Goal: Use online tool/utility: Utilize a website feature to perform a specific function

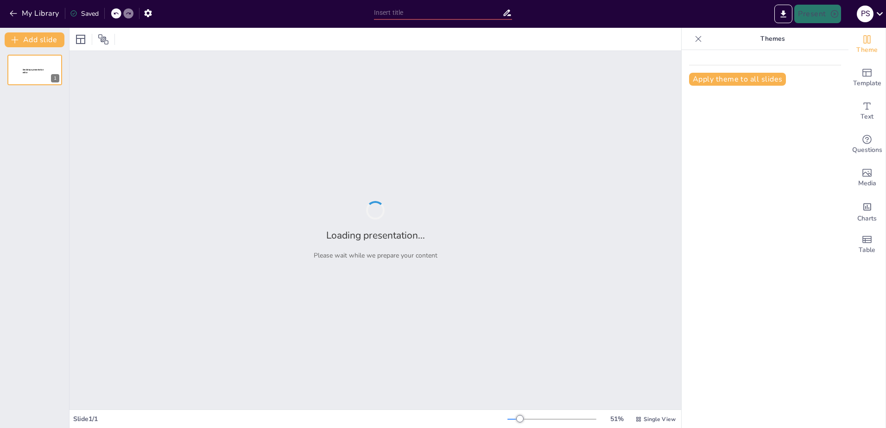
type input "Imported Investor_Awareness_18_Slides.pptx"
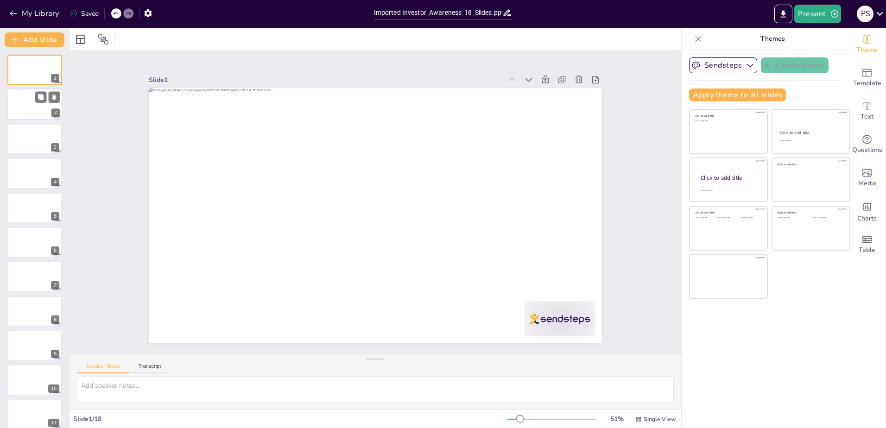
click at [28, 103] on div at bounding box center [35, 105] width 56 height 32
click at [746, 63] on icon "button" at bounding box center [750, 65] width 9 height 9
click at [736, 96] on button "Apply theme to all slides" at bounding box center [737, 95] width 97 height 13
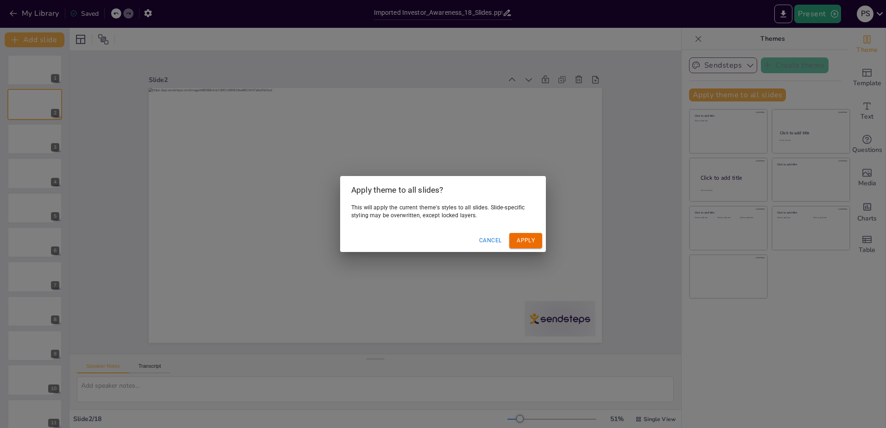
click at [521, 243] on button "Apply" at bounding box center [525, 240] width 33 height 15
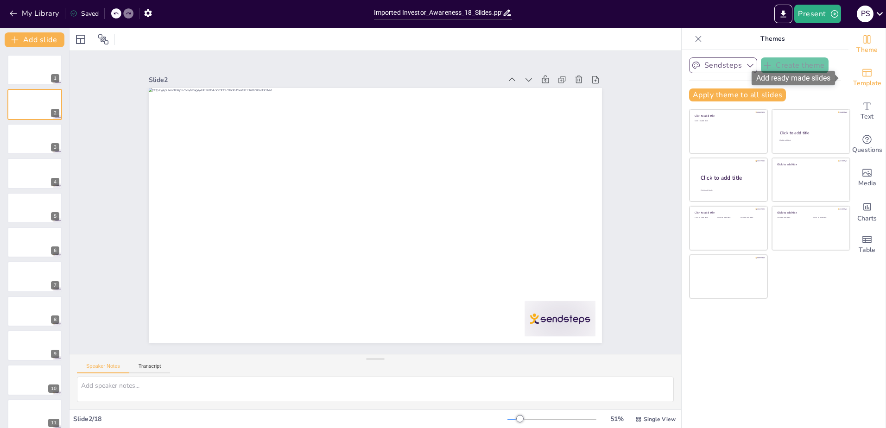
click at [864, 75] on icon "Add ready made slides" at bounding box center [866, 73] width 9 height 8
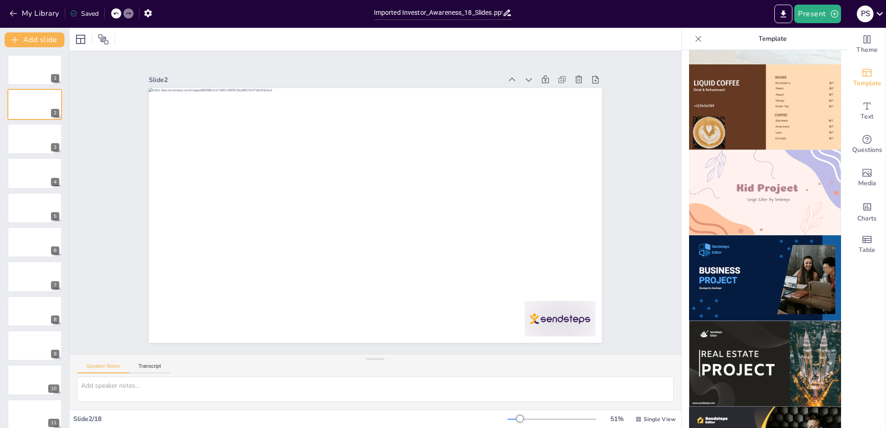
scroll to position [602, 0]
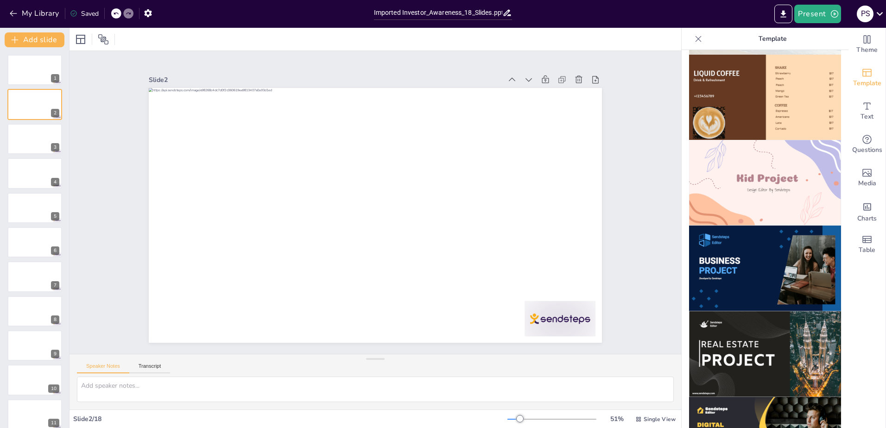
click at [720, 226] on img at bounding box center [765, 269] width 152 height 86
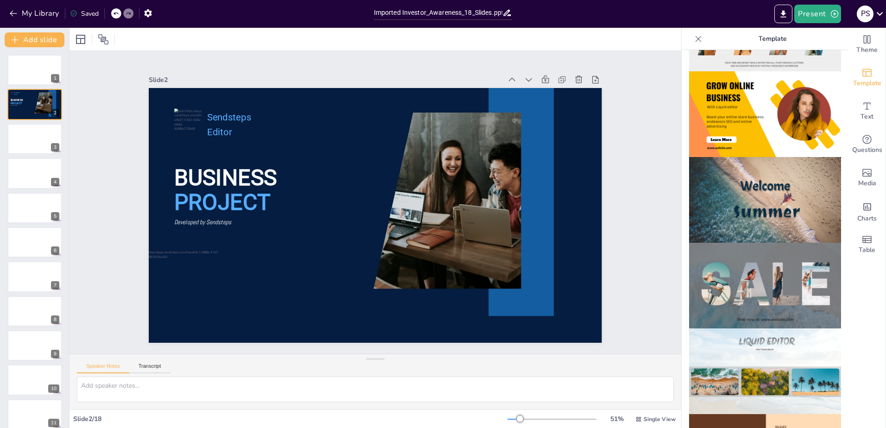
scroll to position [0, 0]
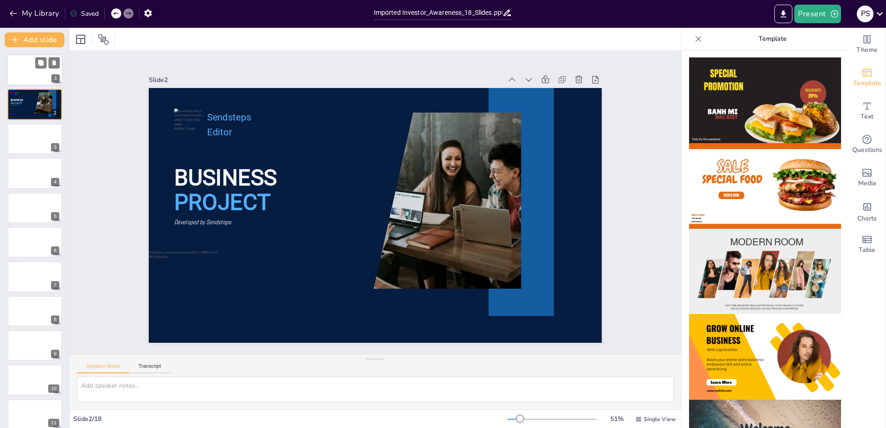
click at [28, 72] on div at bounding box center [35, 70] width 56 height 32
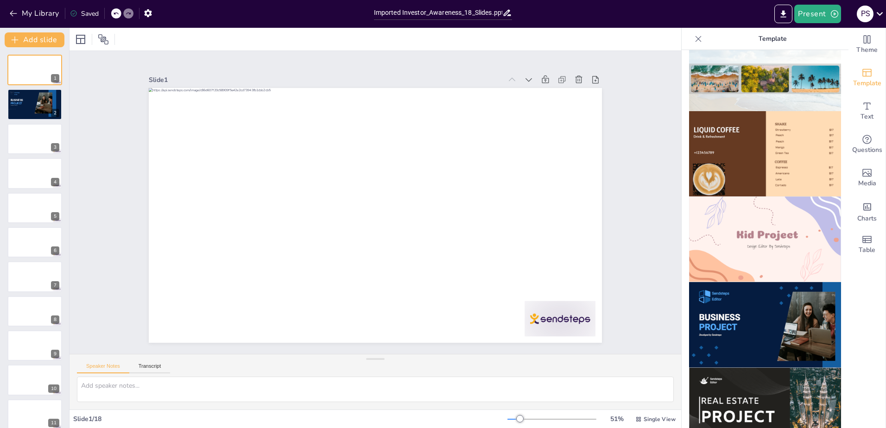
scroll to position [649, 0]
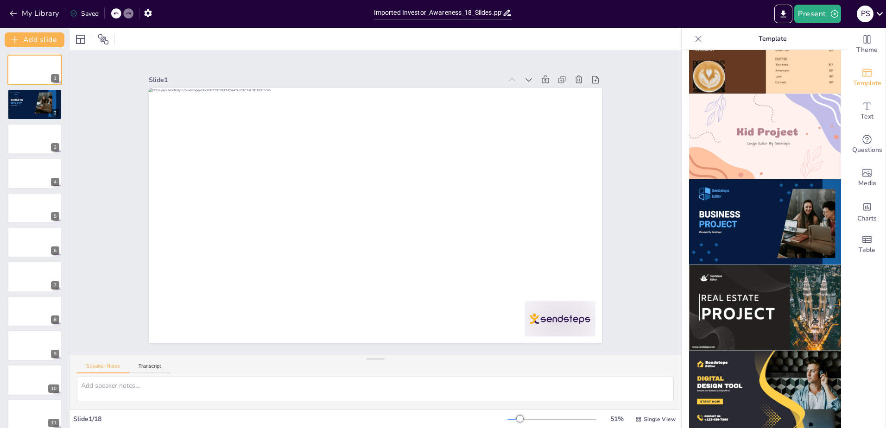
click at [729, 202] on img at bounding box center [765, 222] width 152 height 86
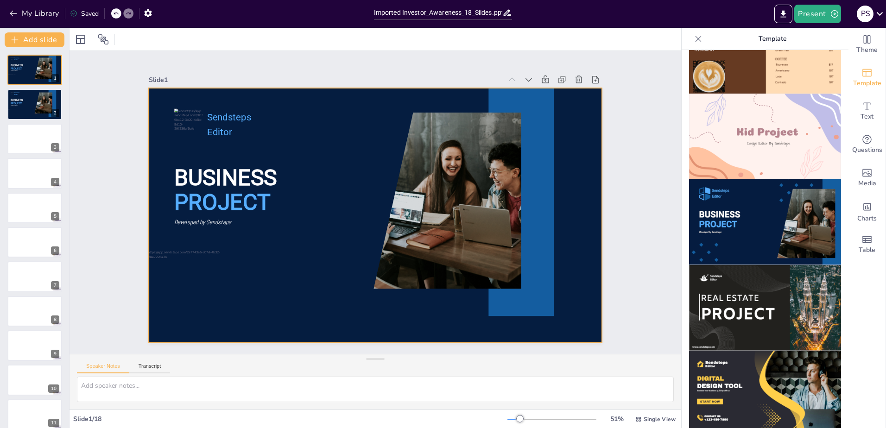
click at [342, 177] on div at bounding box center [365, 210] width 473 height 516
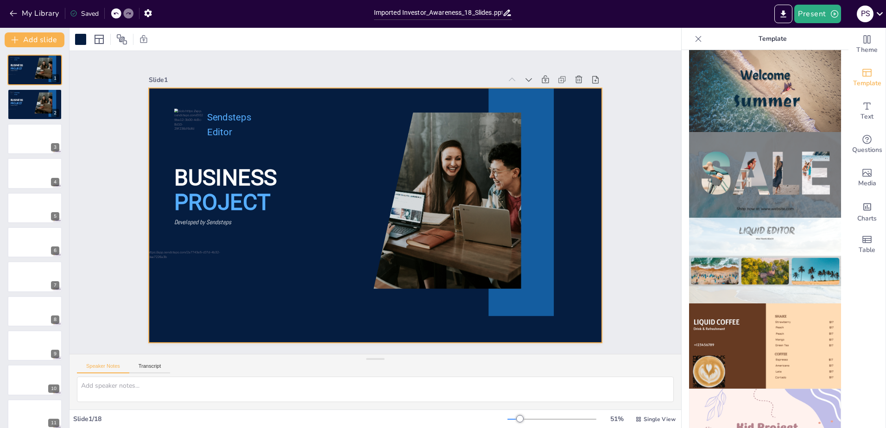
scroll to position [243, 0]
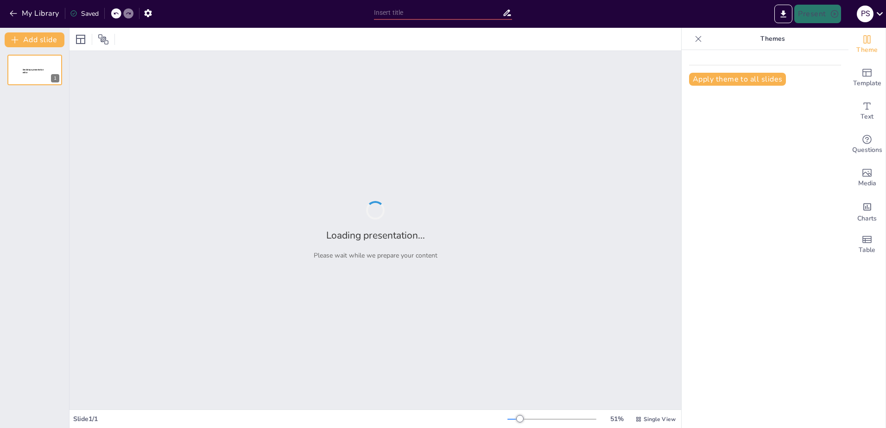
type input "The Compounding Advantage: Building Wealth Through Smart Investments"
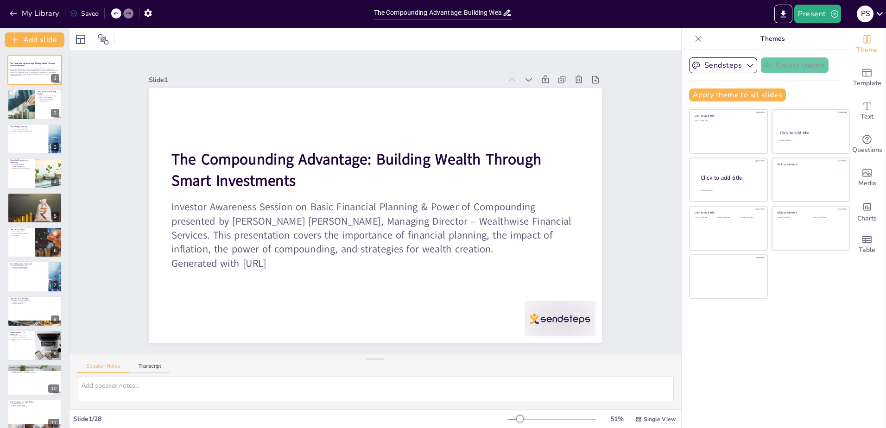
checkbox input "true"
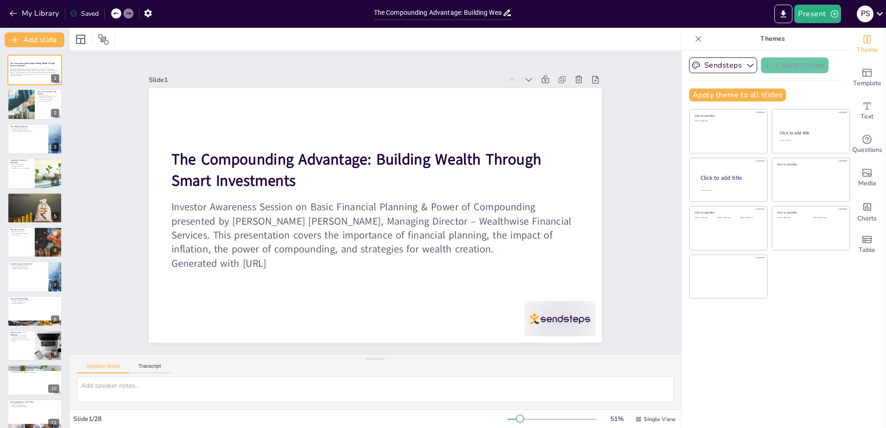
checkbox input "true"
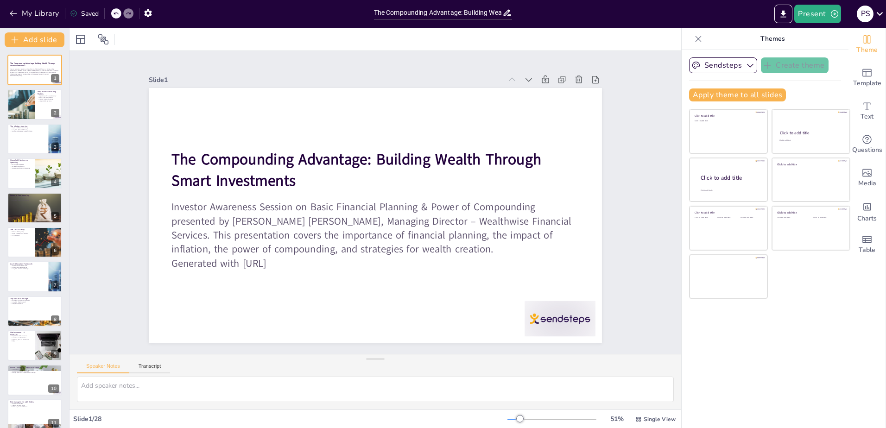
checkbox input "true"
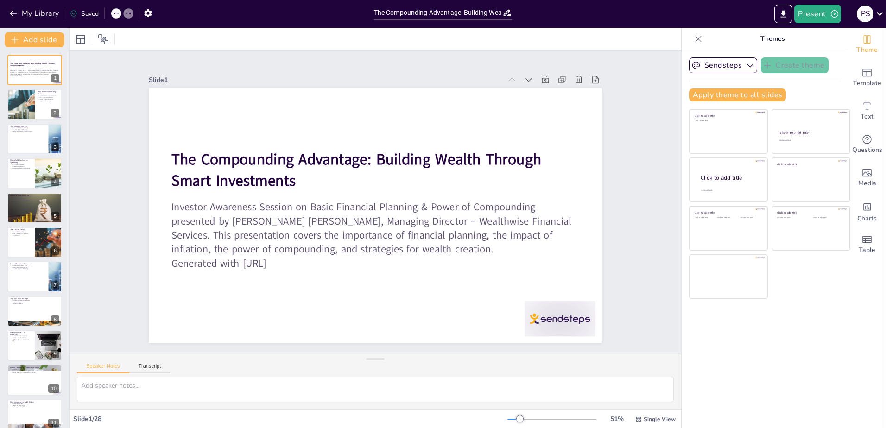
checkbox input "true"
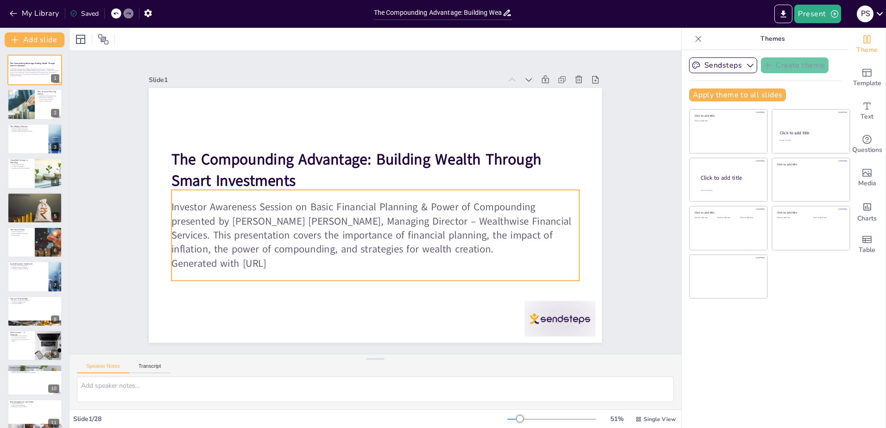
checkbox input "true"
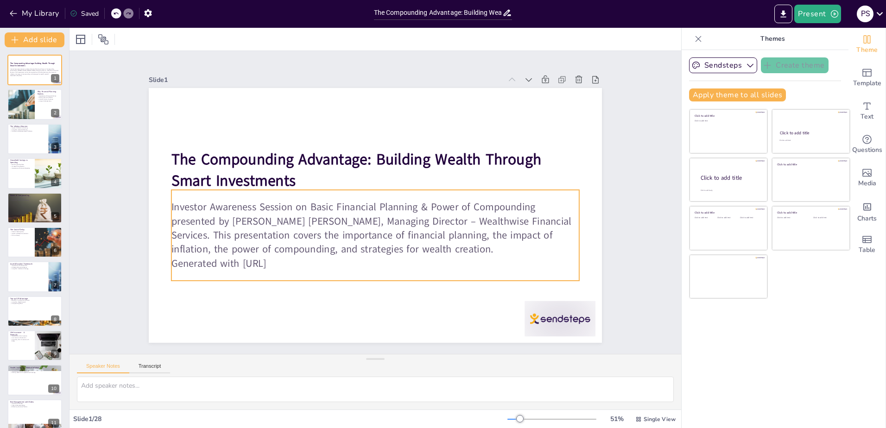
checkbox input "true"
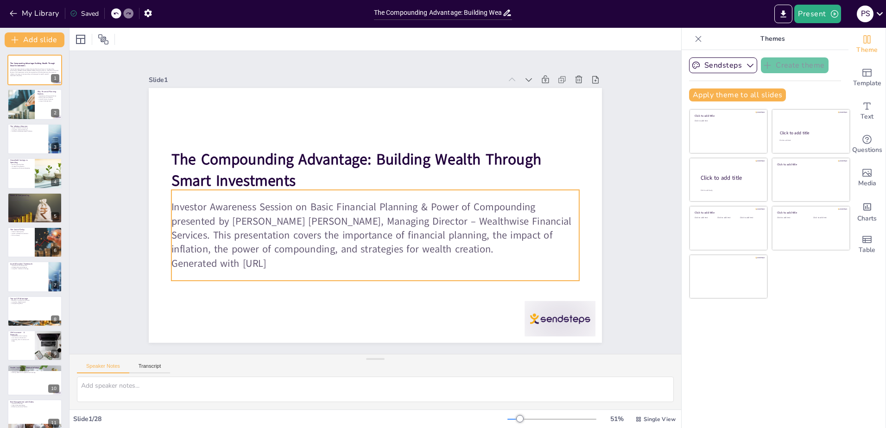
checkbox input "true"
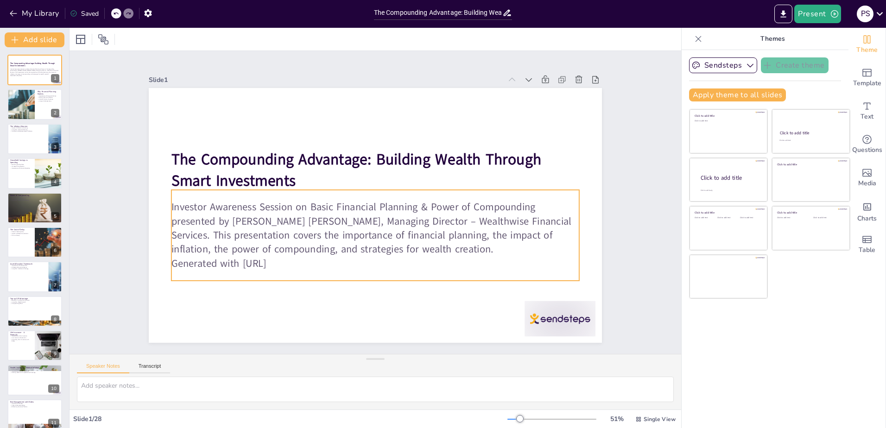
checkbox input "true"
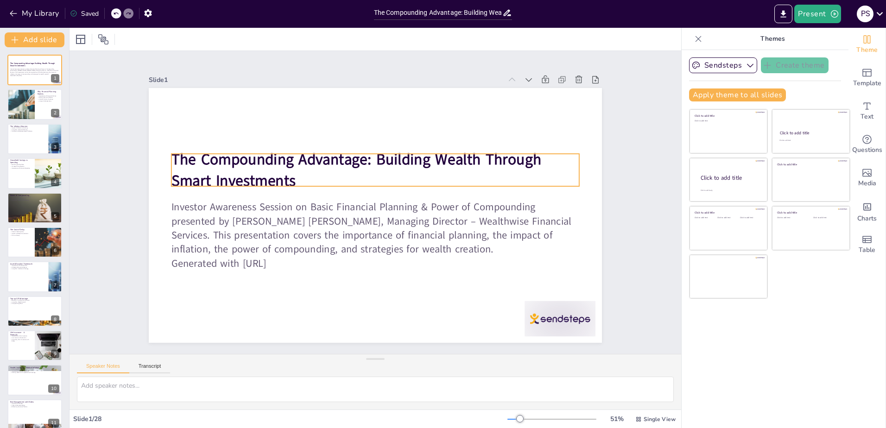
checkbox input "true"
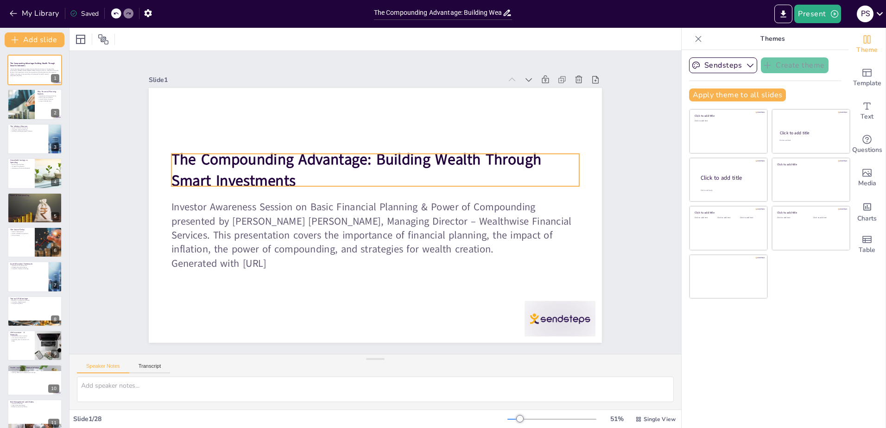
checkbox input "true"
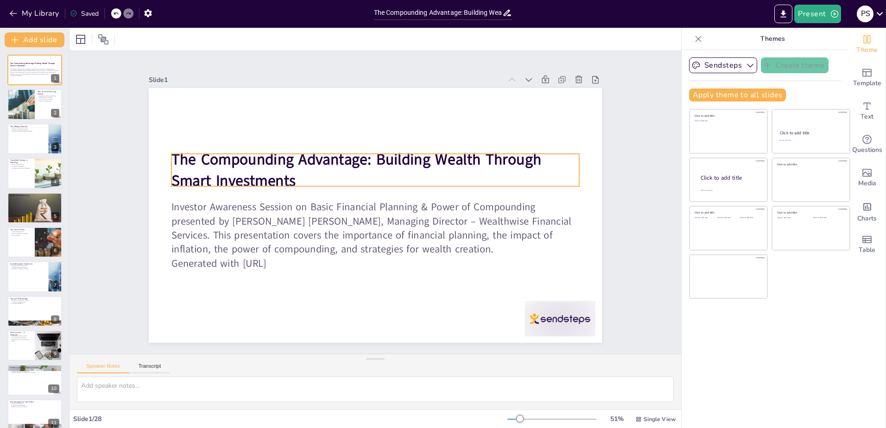
checkbox input "true"
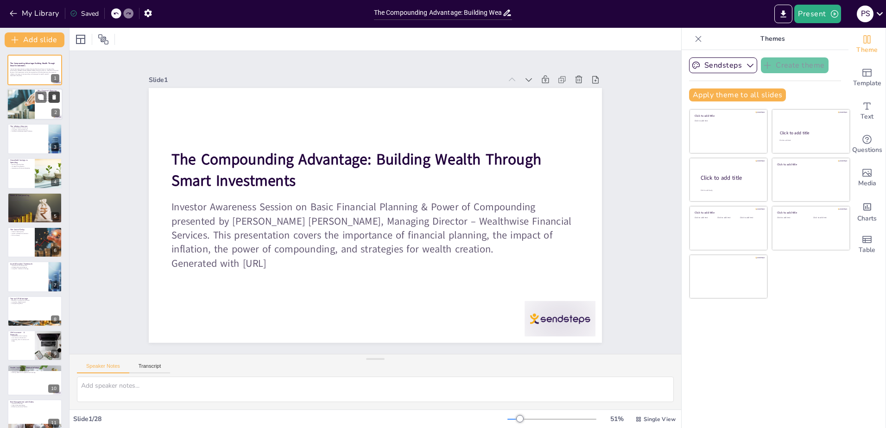
checkbox input "true"
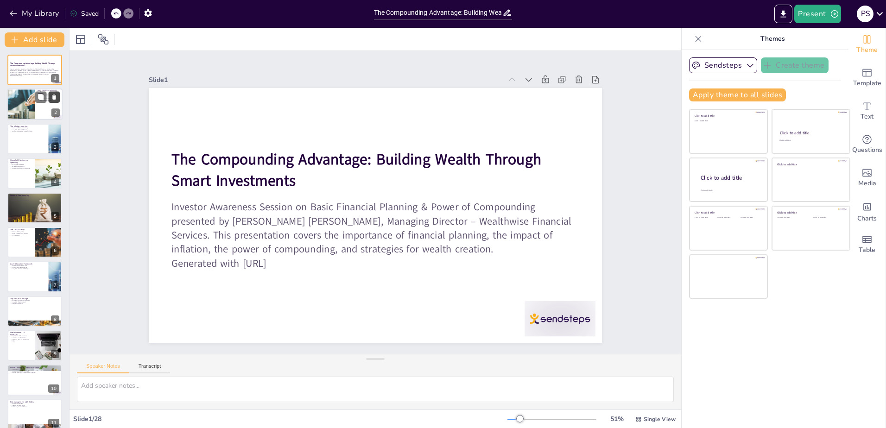
checkbox input "true"
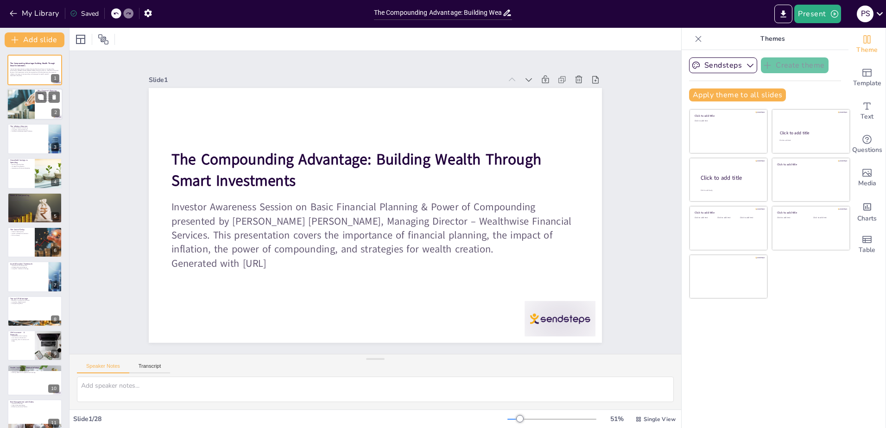
checkbox input "true"
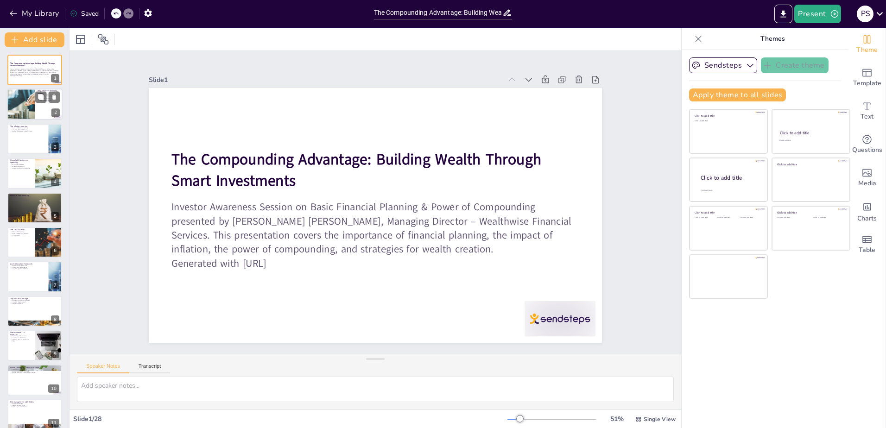
checkbox input "true"
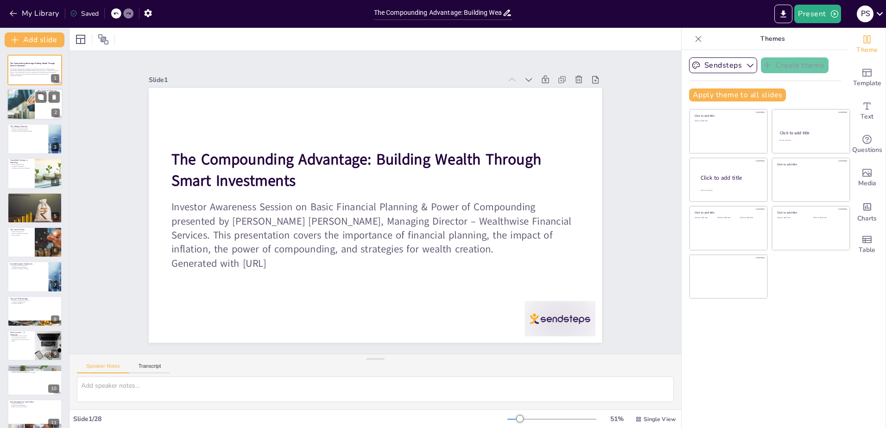
click at [12, 107] on div at bounding box center [20, 105] width 47 height 32
type textarea "Financial literacy is the foundation for effective financial planning. It empow…"
checkbox input "true"
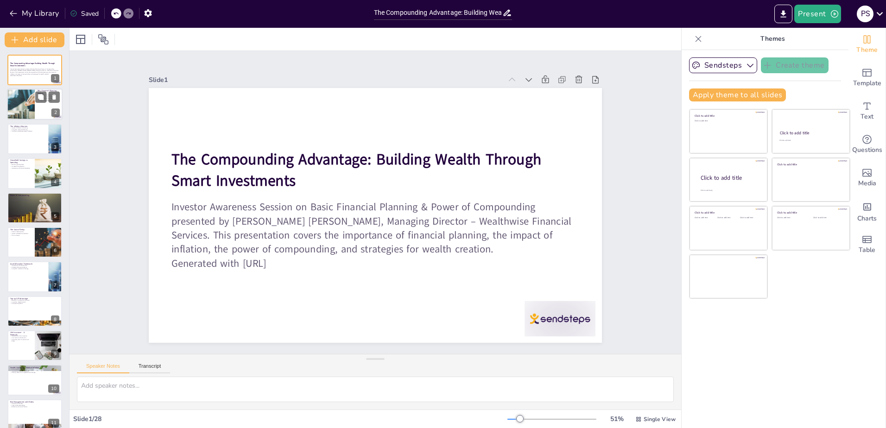
checkbox input "true"
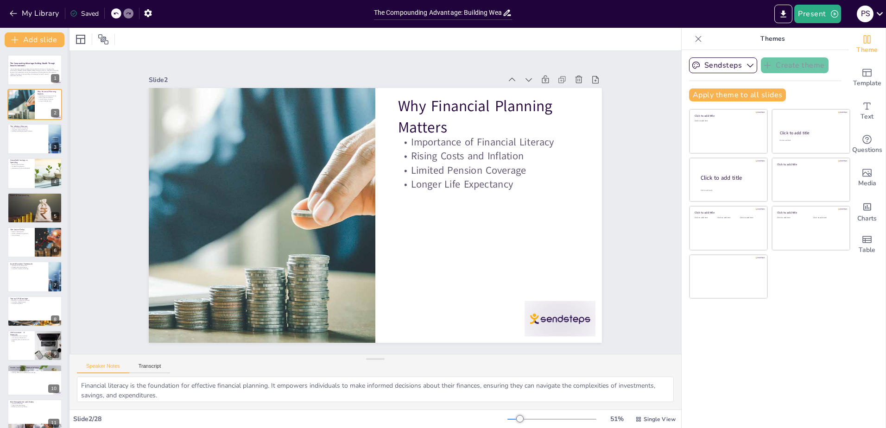
checkbox input "true"
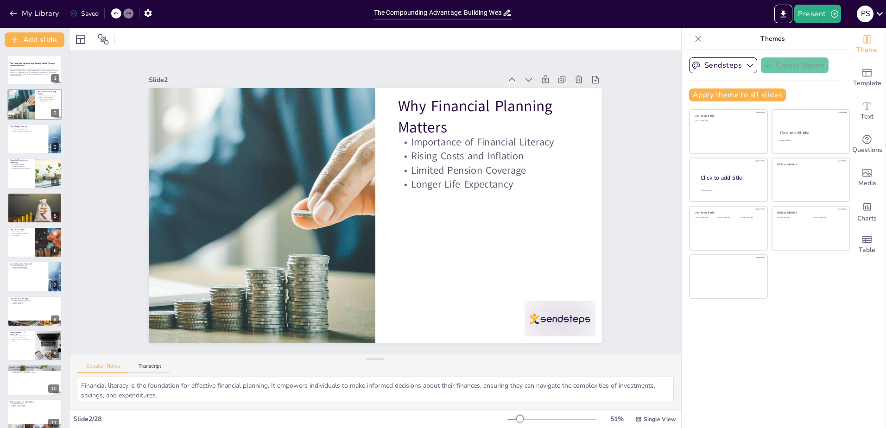
checkbox input "true"
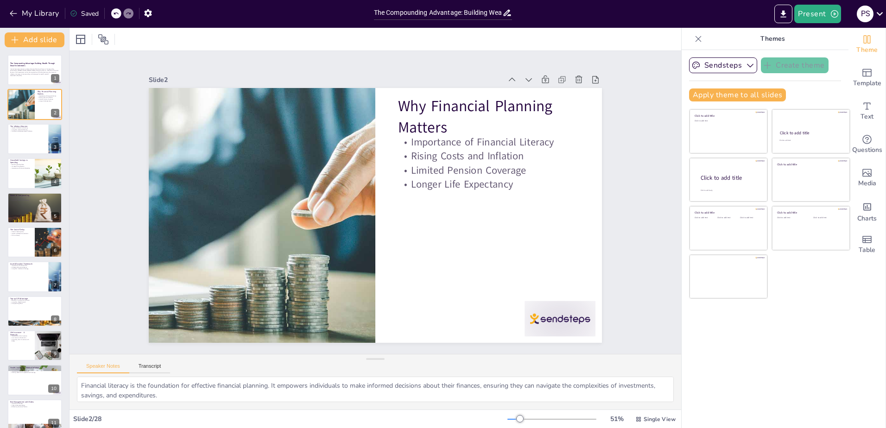
checkbox input "true"
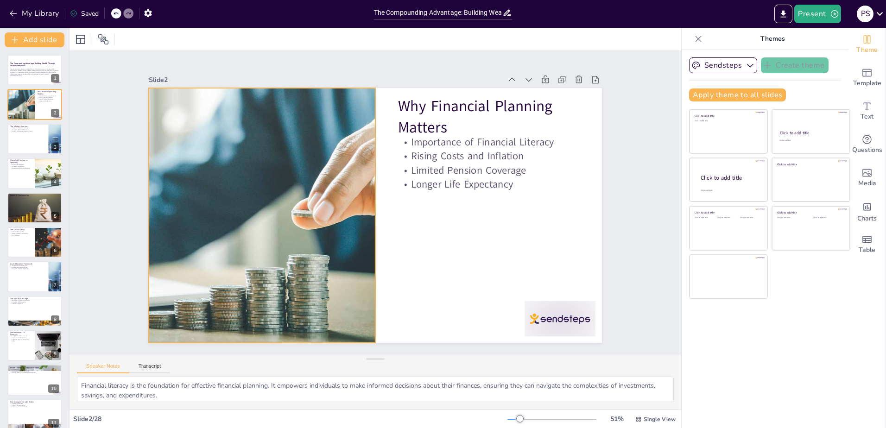
checkbox input "true"
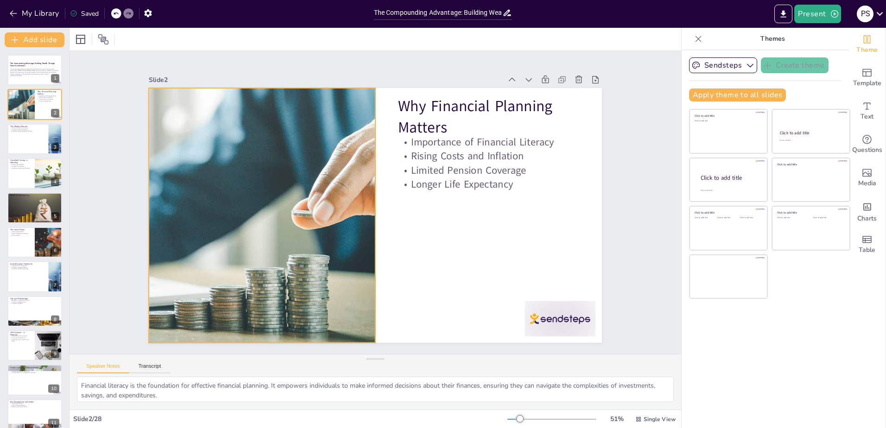
checkbox input "true"
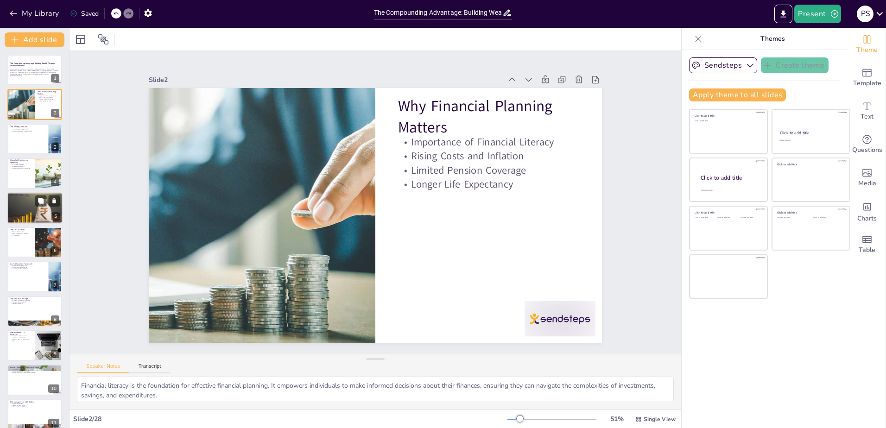
checkbox input "true"
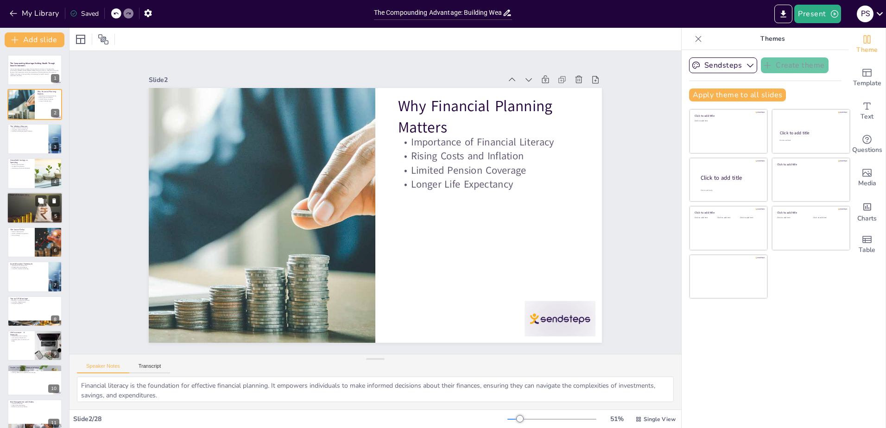
checkbox input "true"
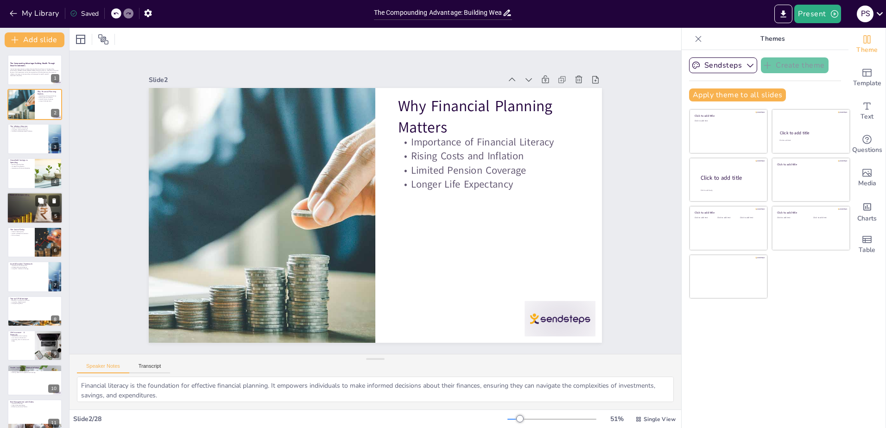
checkbox input "true"
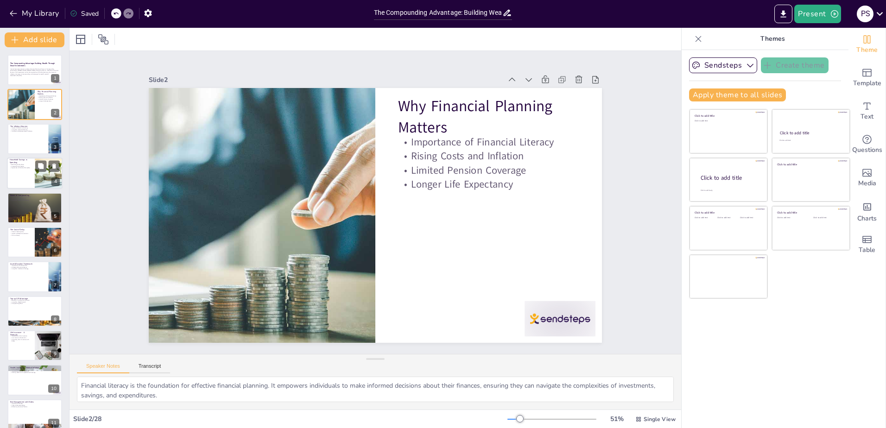
checkbox input "true"
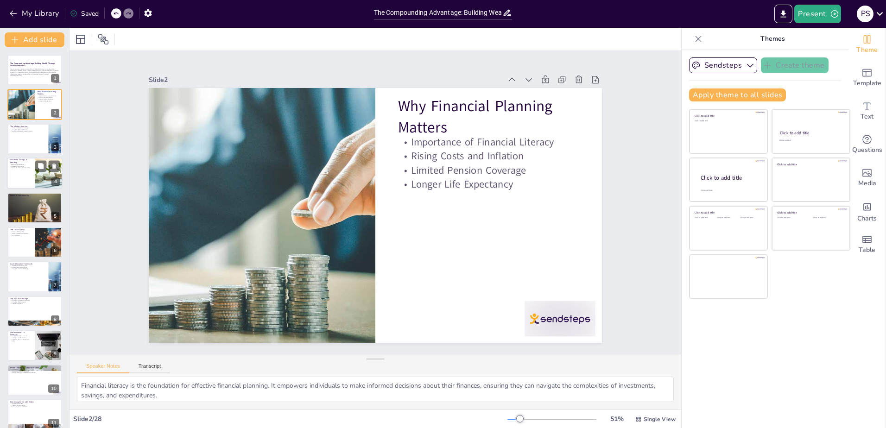
checkbox input "true"
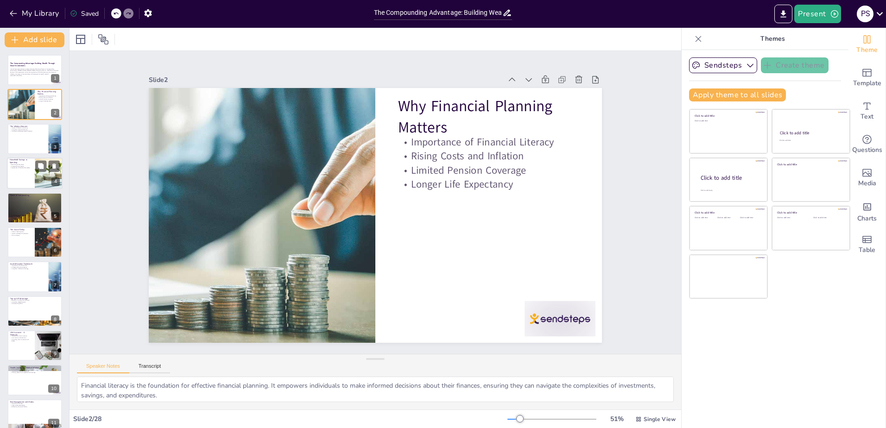
click at [31, 173] on div at bounding box center [35, 174] width 56 height 32
type textarea "The declining savings rate is concerning as it indicates a shift towards consum…"
checkbox input "true"
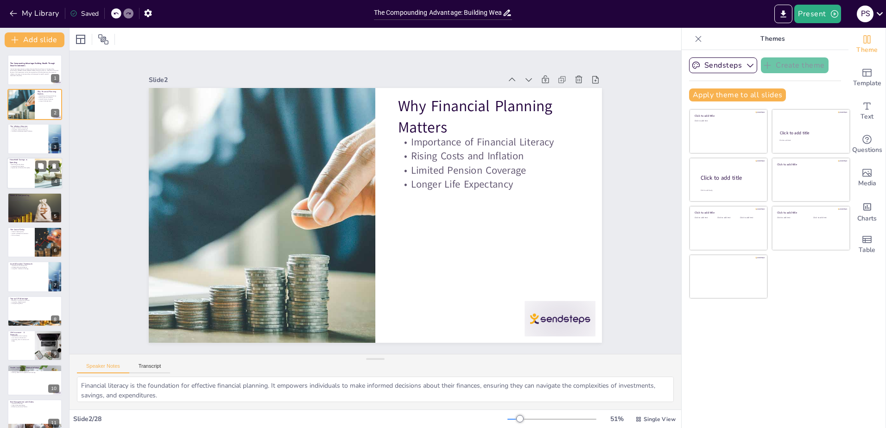
checkbox input "true"
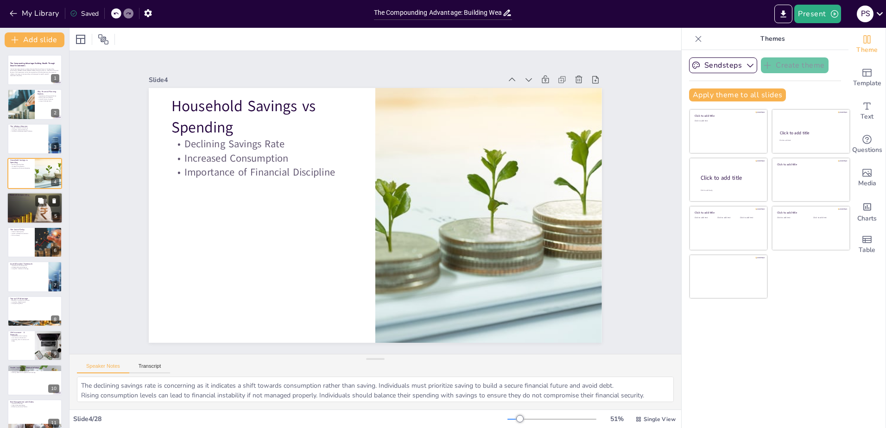
checkbox input "true"
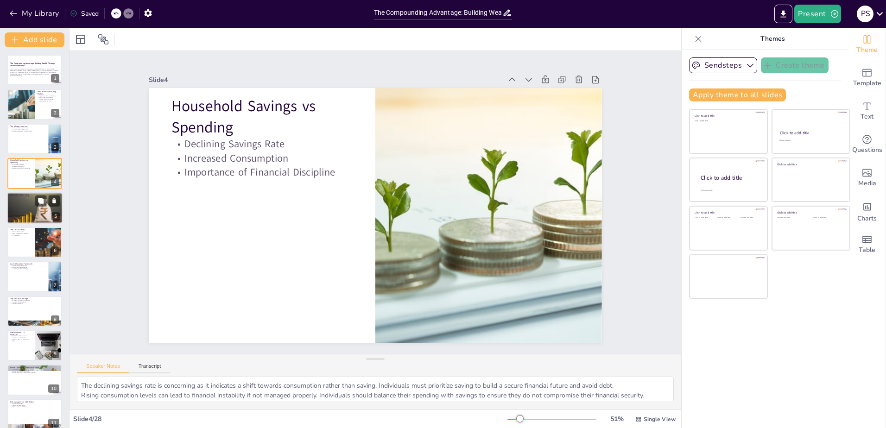
checkbox input "true"
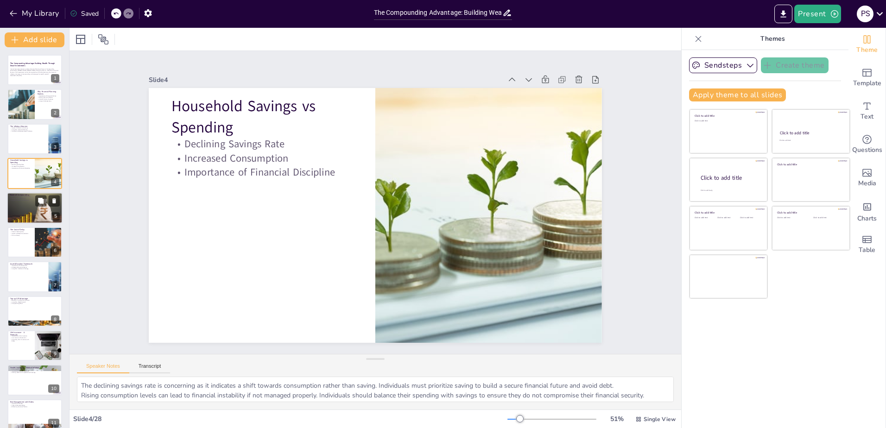
checkbox input "true"
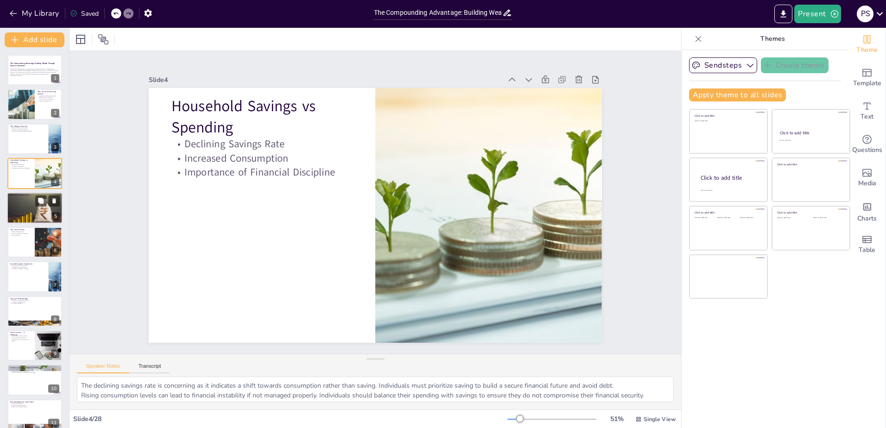
checkbox input "true"
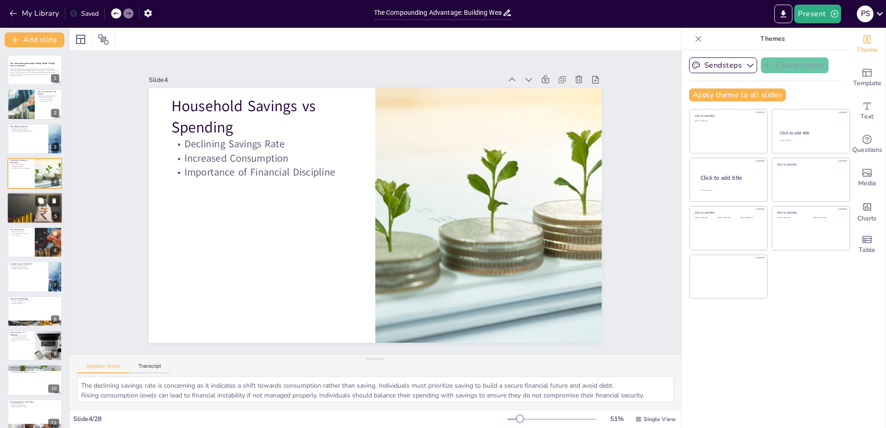
checkbox input "true"
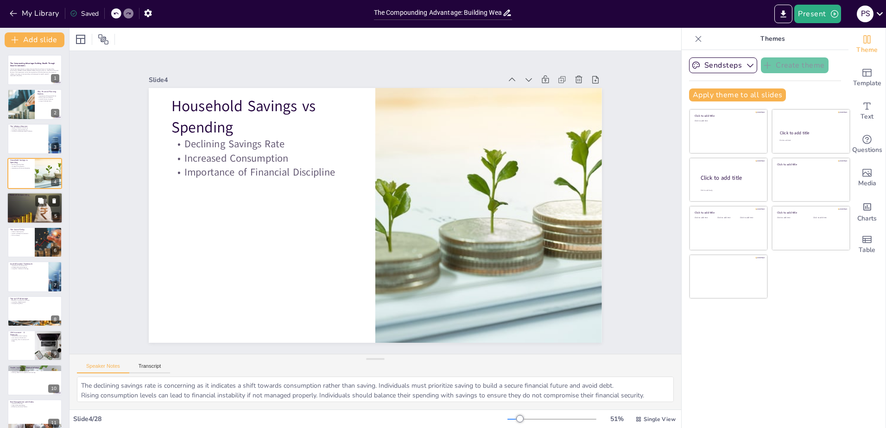
checkbox input "true"
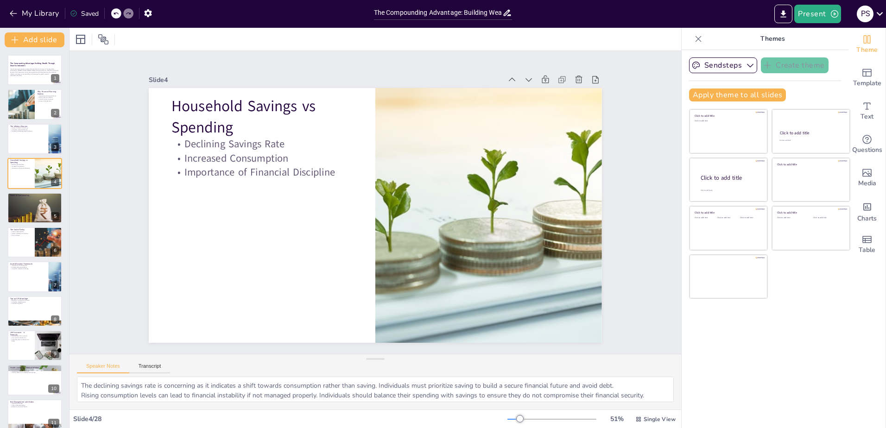
checkbox input "true"
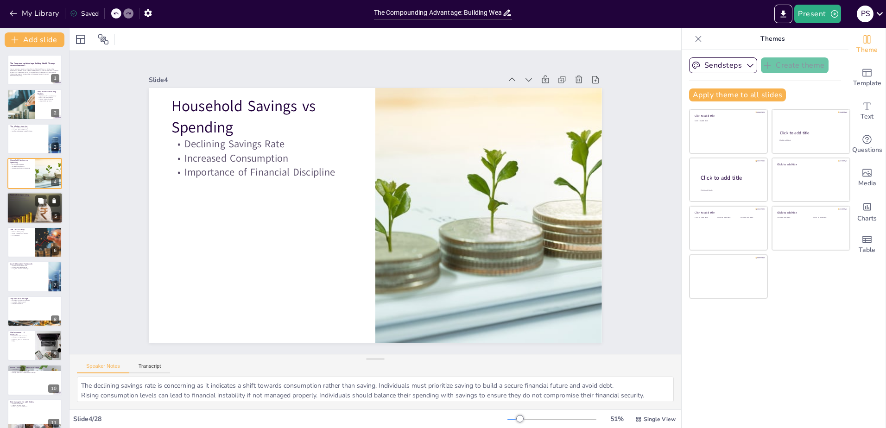
checkbox input "true"
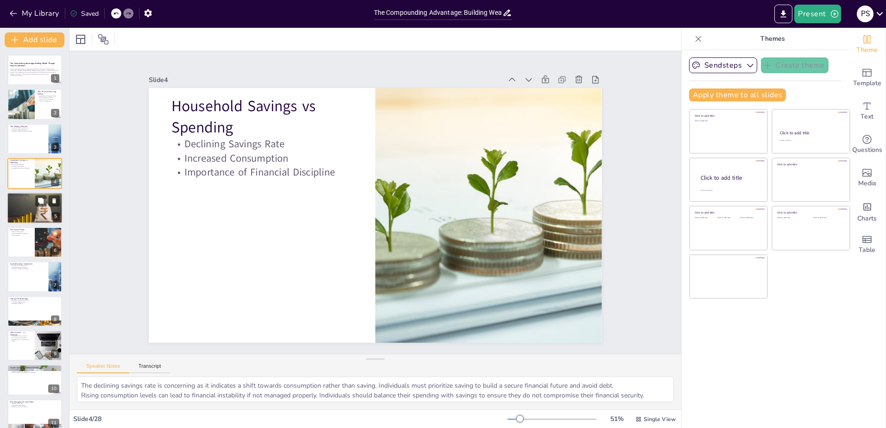
click at [22, 209] on div at bounding box center [35, 208] width 56 height 38
type textarea "Compounding leads to exponential growth of investments over time. The earlier o…"
checkbox input "true"
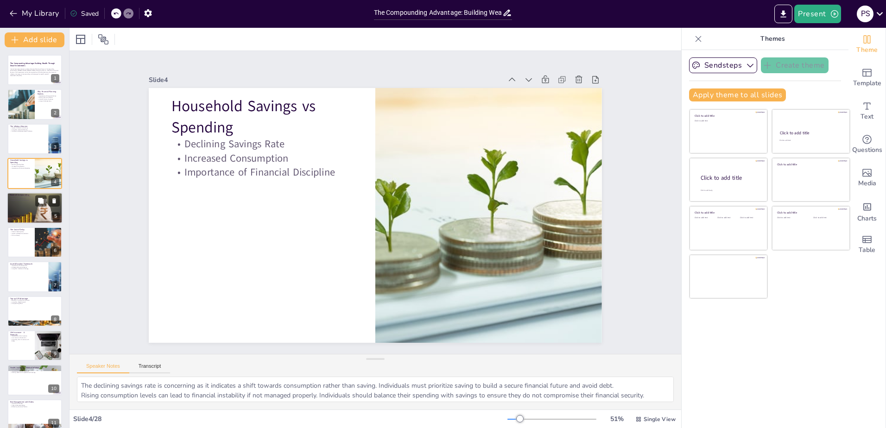
checkbox input "true"
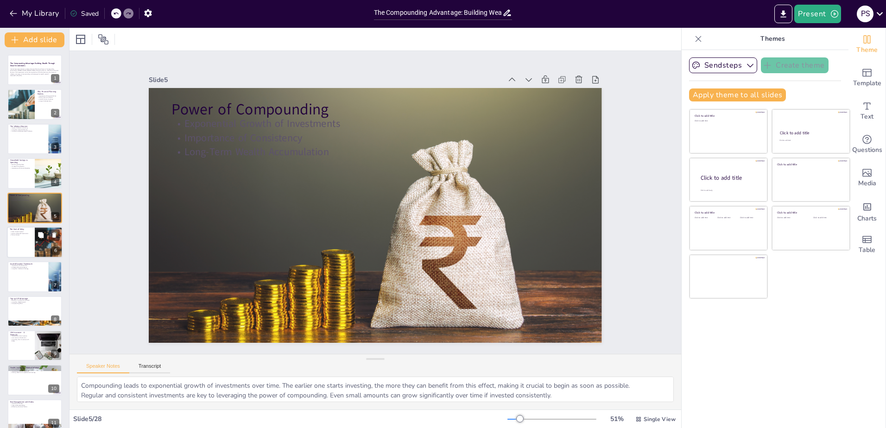
checkbox input "true"
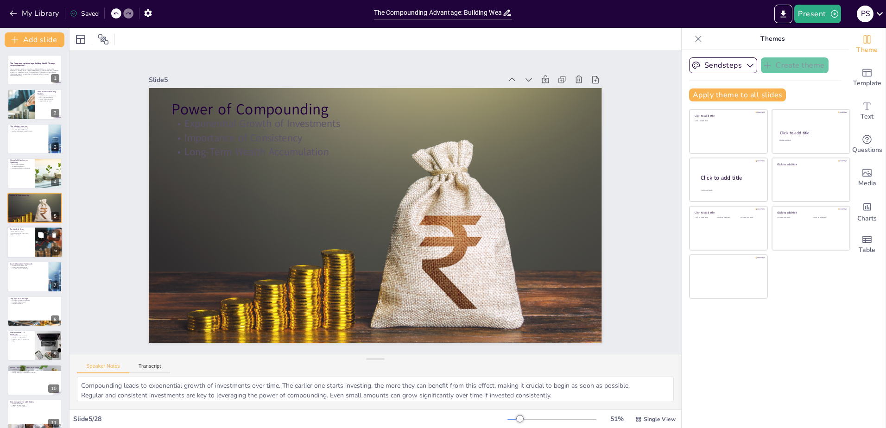
checkbox input "true"
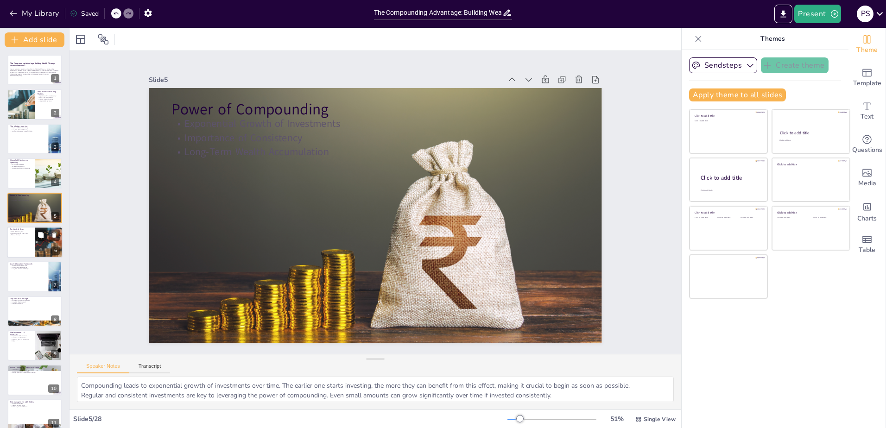
checkbox input "true"
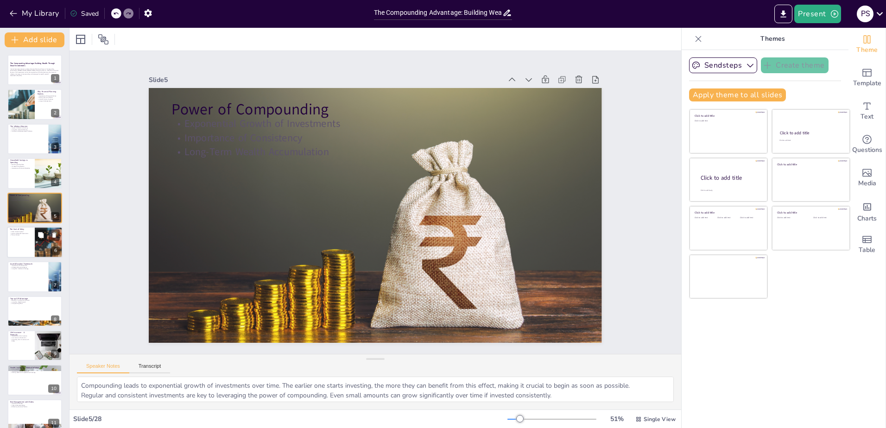
checkbox input "true"
click at [25, 237] on div at bounding box center [35, 243] width 56 height 32
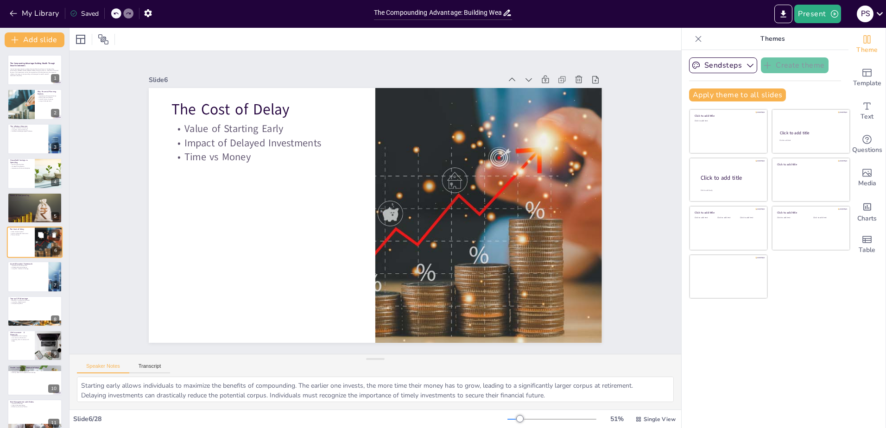
scroll to position [5, 0]
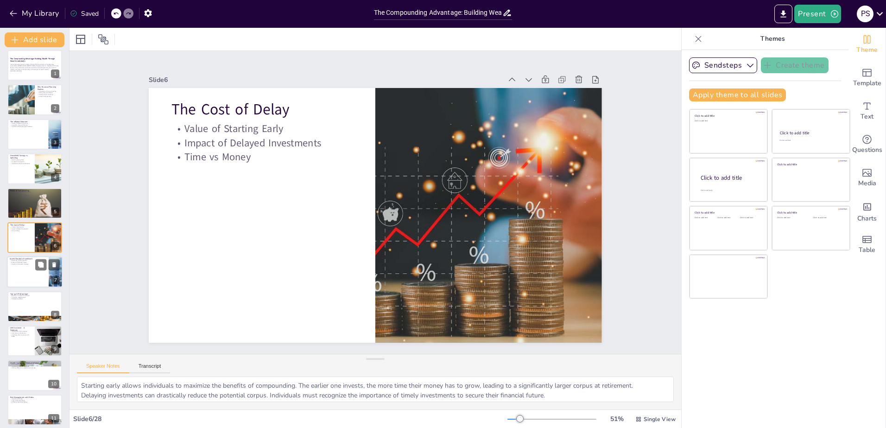
click at [35, 278] on div at bounding box center [35, 273] width 56 height 32
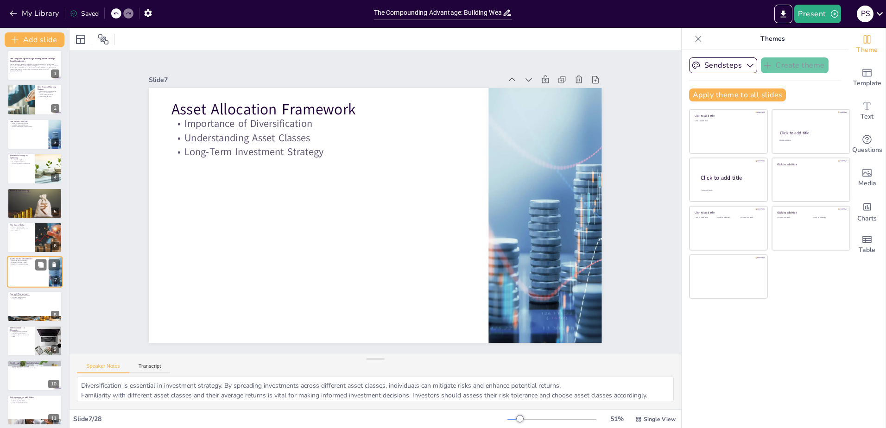
scroll to position [39, 0]
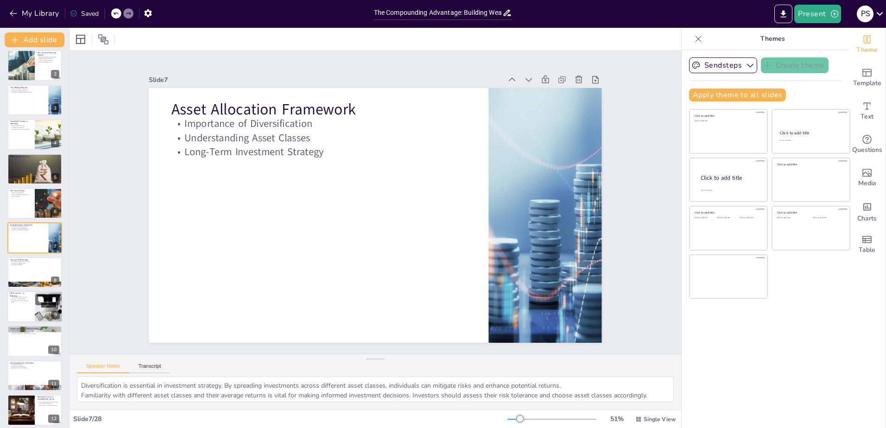
click at [29, 313] on div at bounding box center [35, 307] width 56 height 32
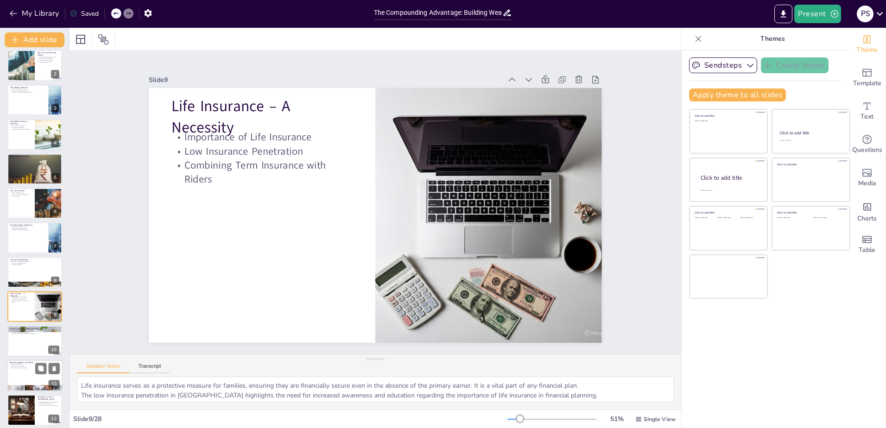
scroll to position [108, 0]
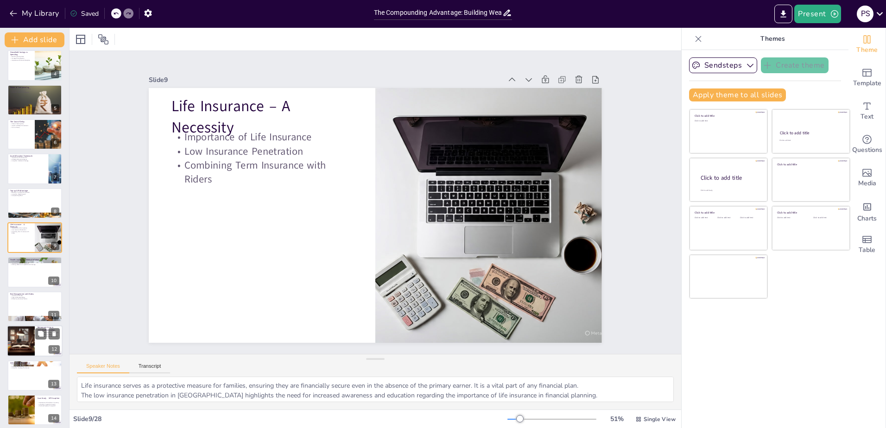
click at [26, 340] on div at bounding box center [21, 341] width 56 height 32
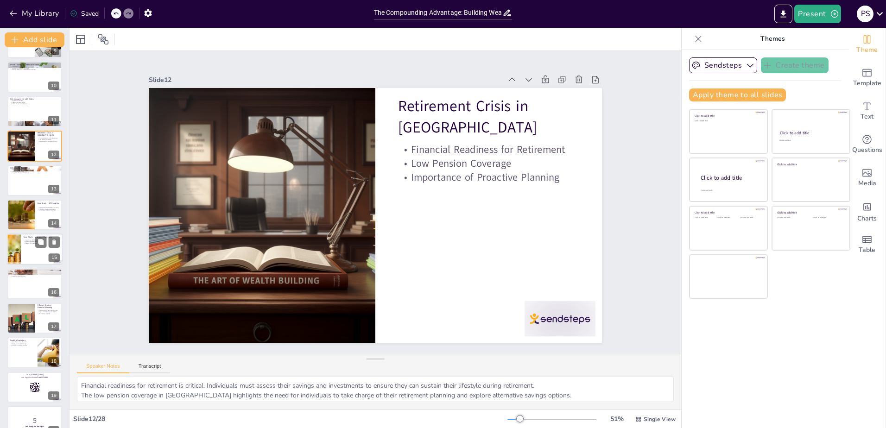
scroll to position [304, 0]
click at [21, 175] on div at bounding box center [35, 180] width 56 height 32
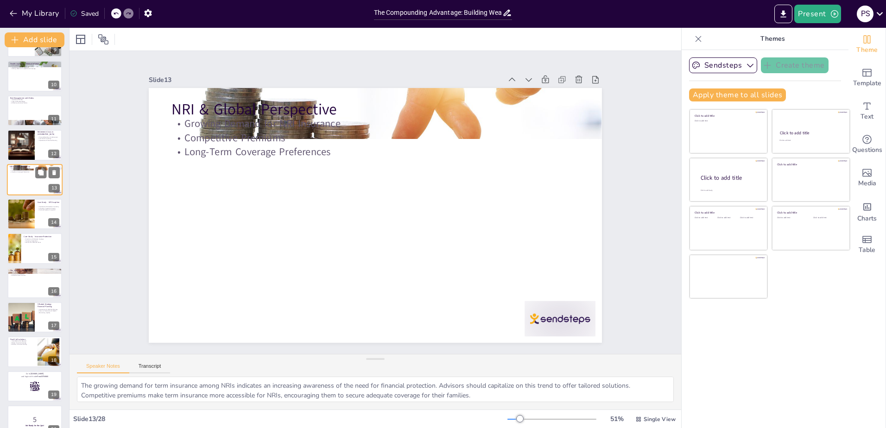
scroll to position [246, 0]
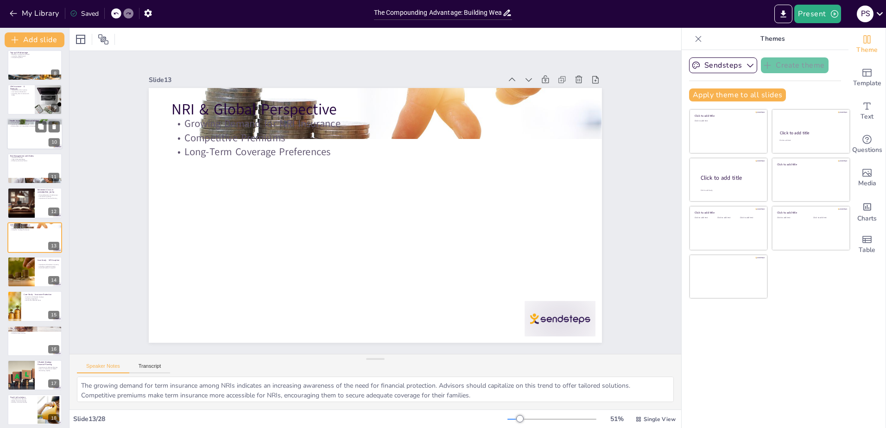
click at [18, 134] on div at bounding box center [35, 135] width 56 height 32
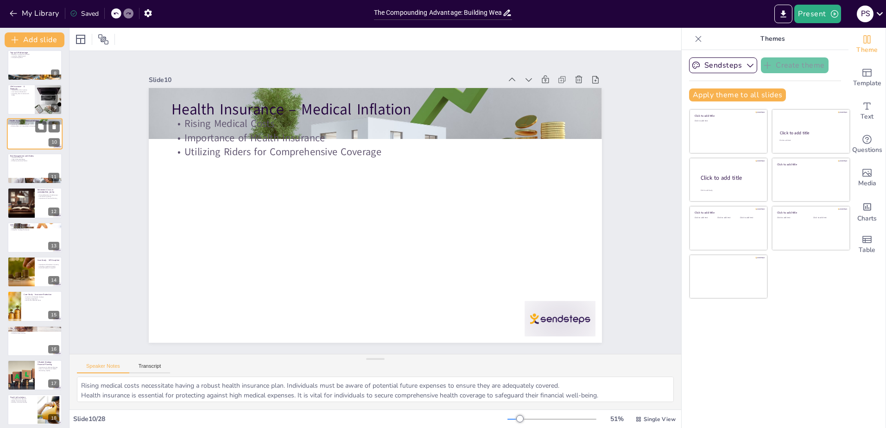
scroll to position [143, 0]
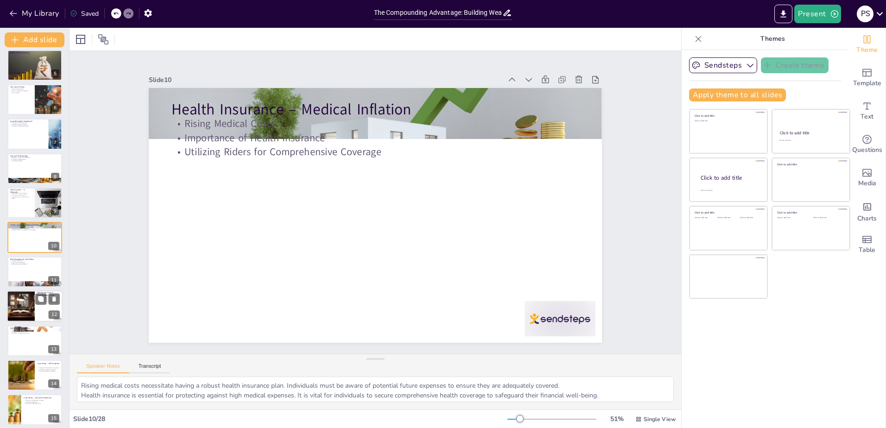
click at [15, 307] on div at bounding box center [21, 307] width 56 height 32
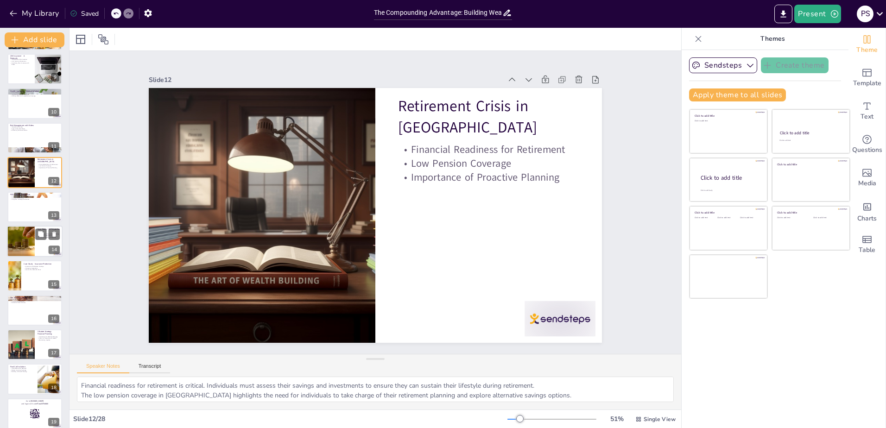
scroll to position [350, 0]
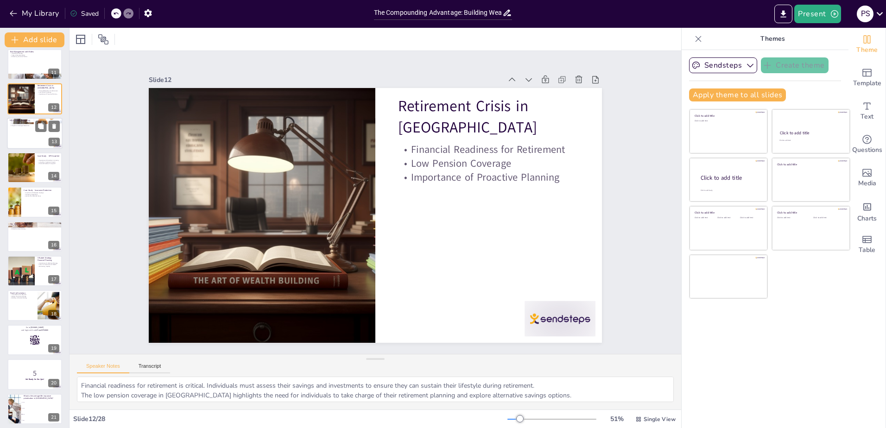
click at [19, 137] on div at bounding box center [35, 134] width 56 height 32
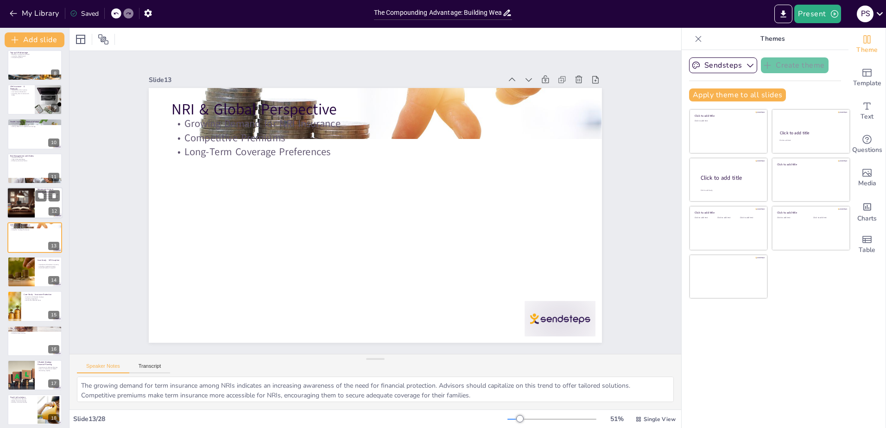
click at [24, 199] on div at bounding box center [21, 203] width 56 height 32
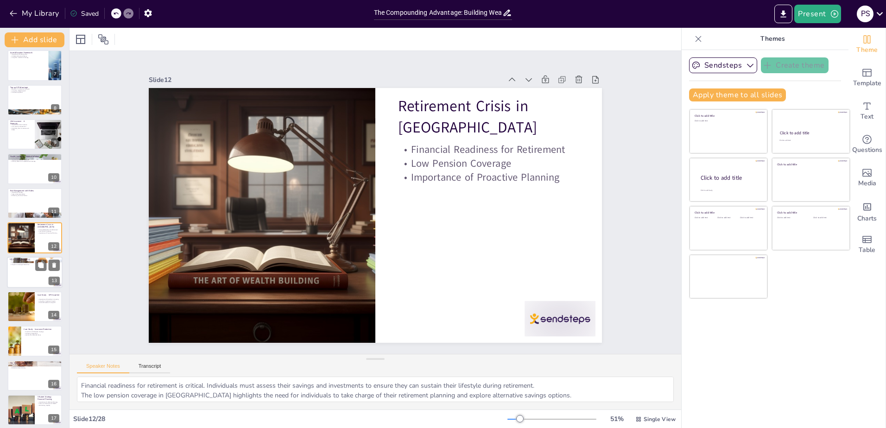
click at [16, 273] on div at bounding box center [35, 273] width 56 height 32
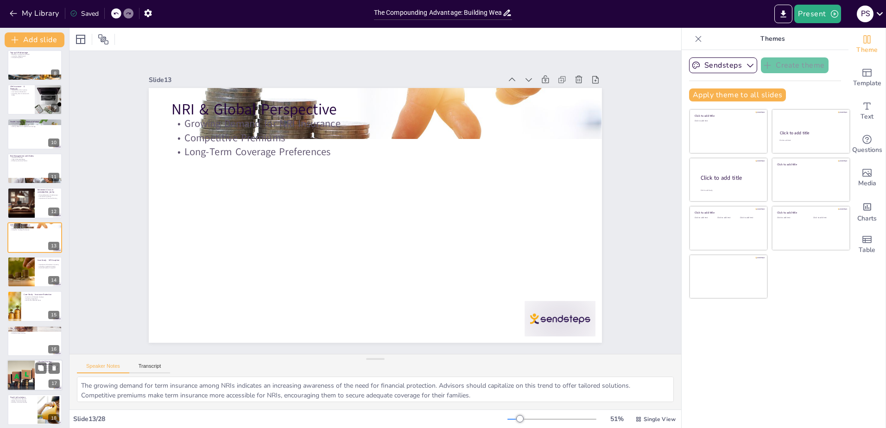
click at [8, 308] on div at bounding box center [14, 306] width 55 height 31
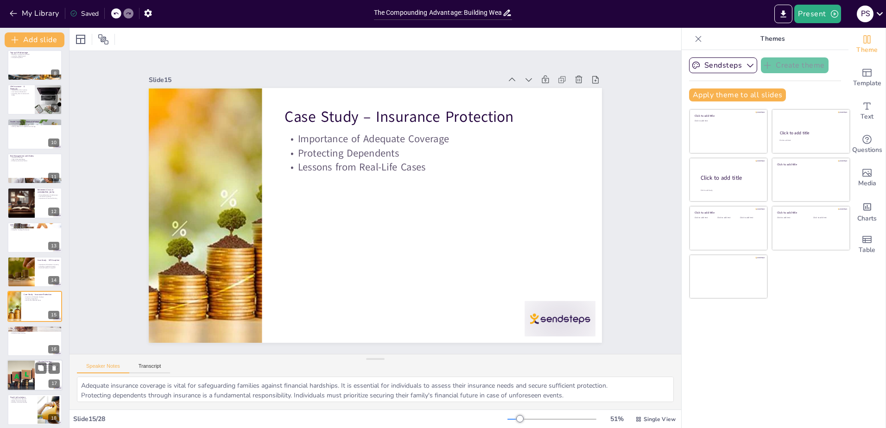
scroll to position [315, 0]
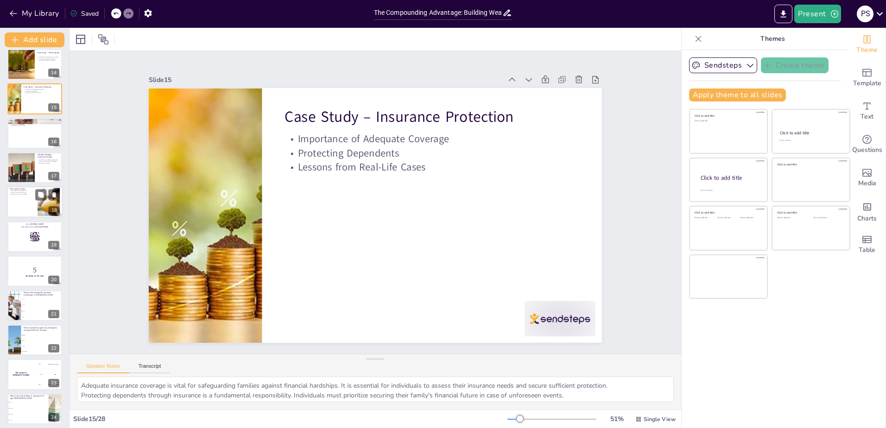
click at [26, 200] on div at bounding box center [35, 203] width 56 height 32
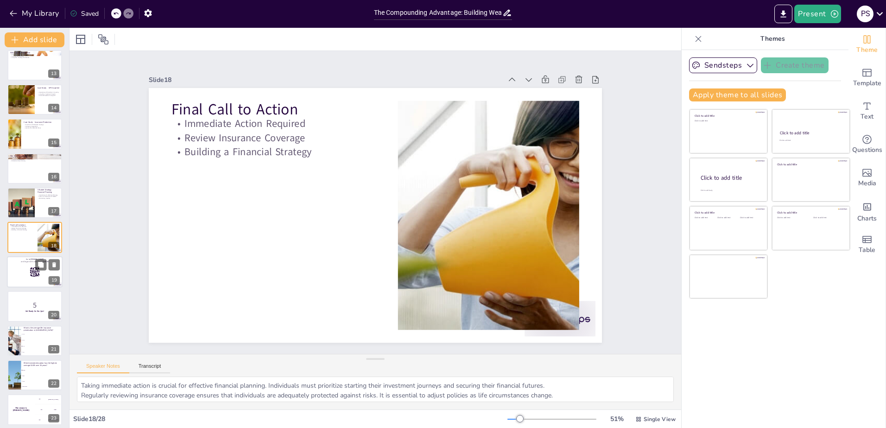
click at [27, 279] on div at bounding box center [35, 272] width 56 height 32
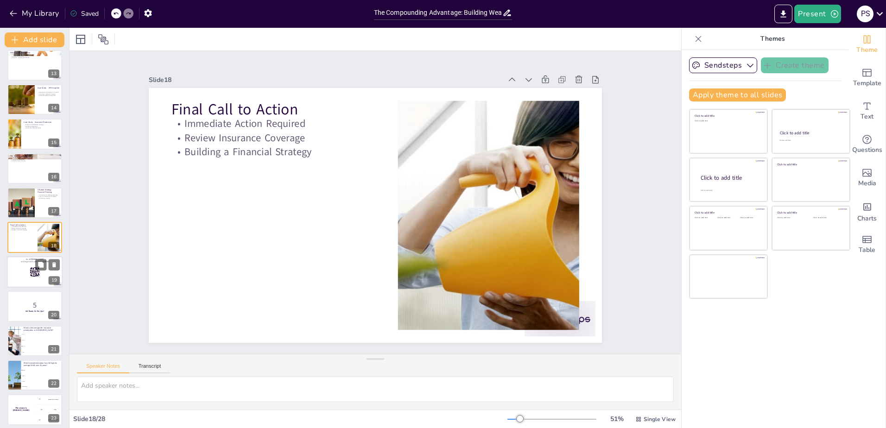
scroll to position [453, 0]
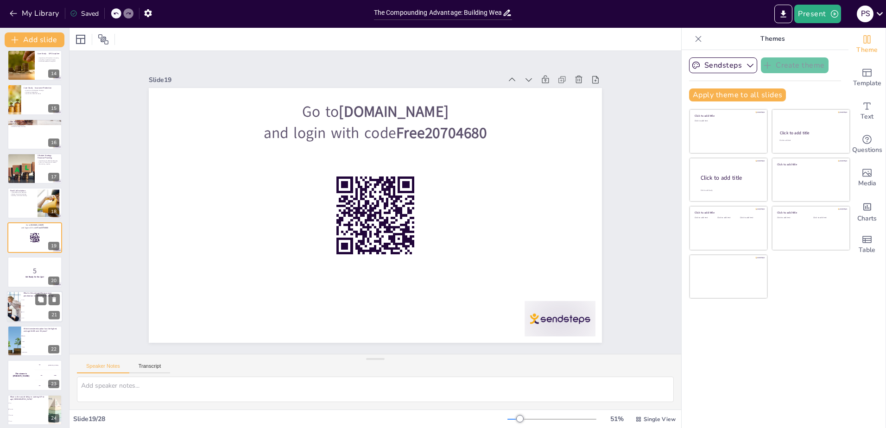
click at [22, 311] on span "7.4%" at bounding box center [42, 311] width 40 height 1
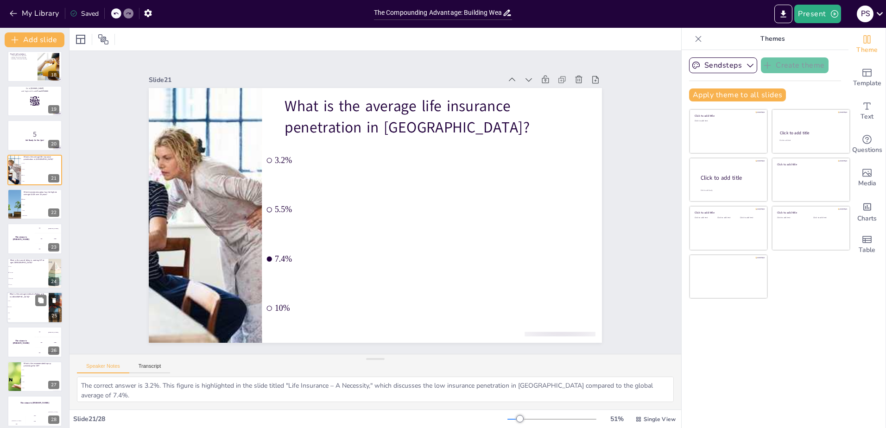
scroll to position [596, 0]
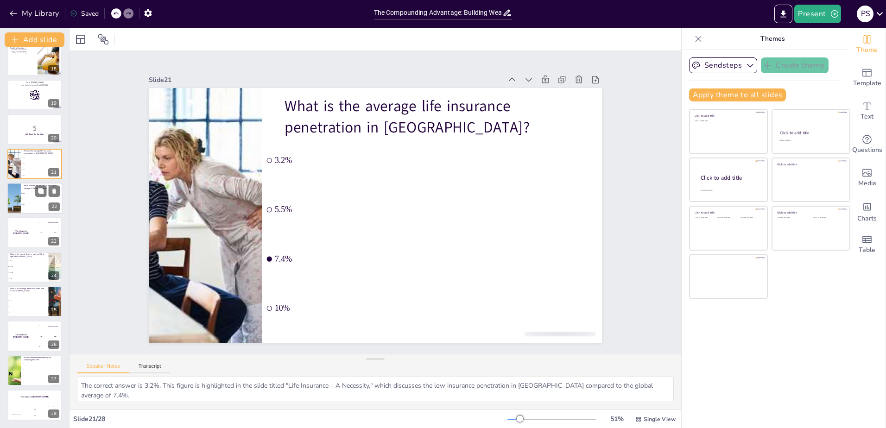
click at [31, 199] on span "Debt" at bounding box center [42, 198] width 40 height 1
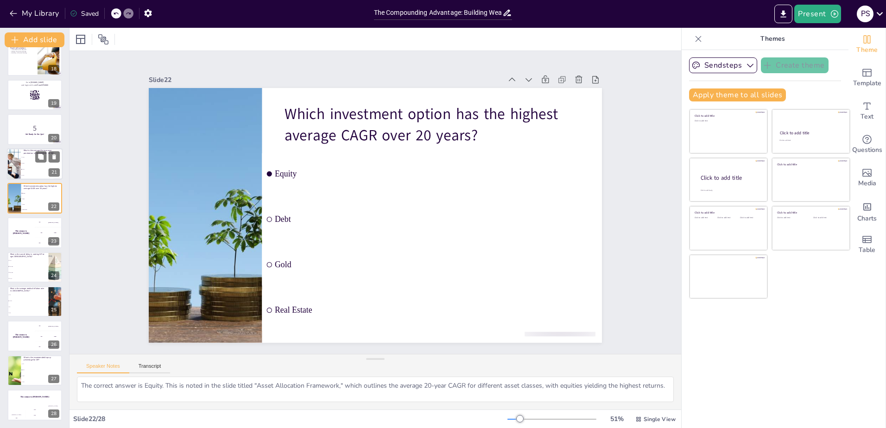
scroll to position [556, 0]
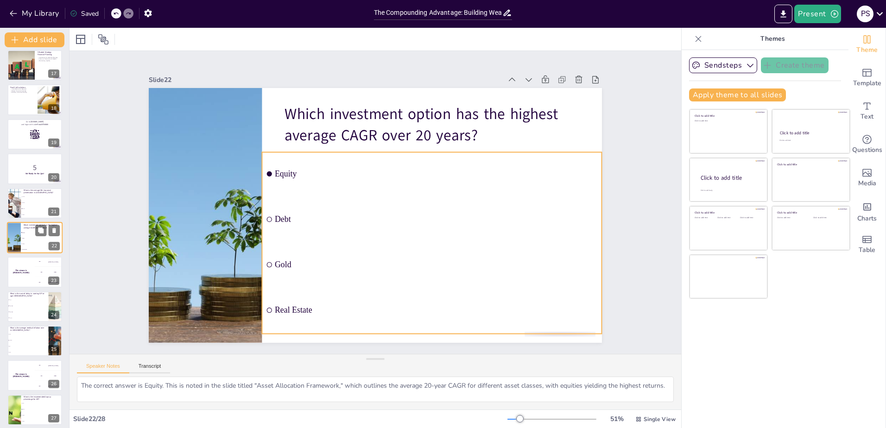
click at [21, 240] on li "Debt" at bounding box center [42, 238] width 42 height 6
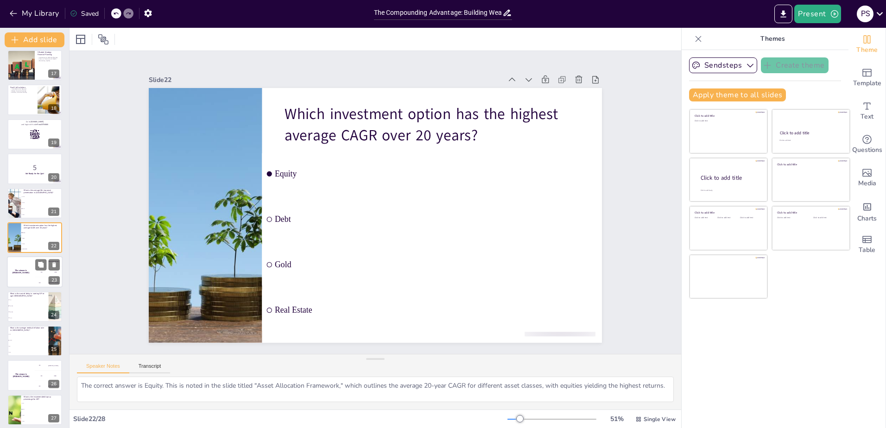
click at [22, 272] on h4 "The winner is [PERSON_NAME]" at bounding box center [21, 272] width 28 height 5
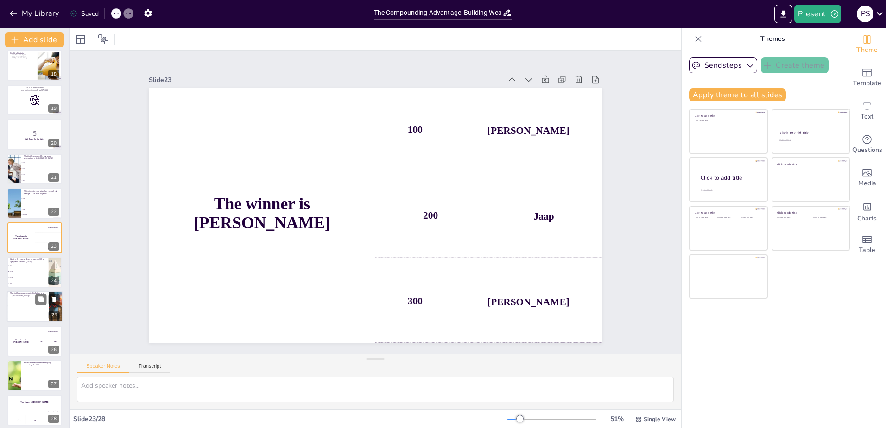
click at [15, 314] on li "8%" at bounding box center [28, 312] width 42 height 6
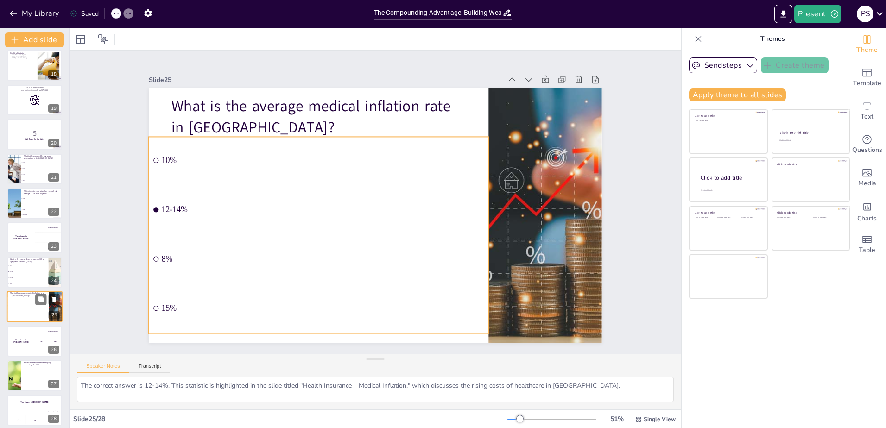
scroll to position [596, 0]
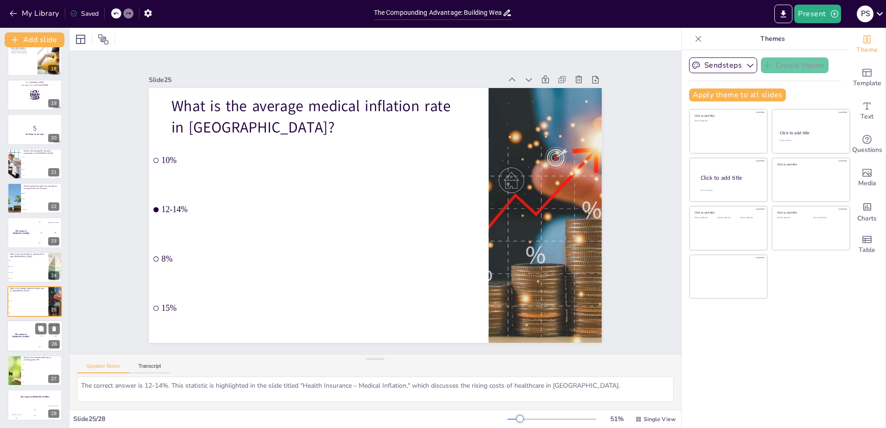
click at [18, 348] on div "The winner is [PERSON_NAME]" at bounding box center [21, 337] width 28 height 32
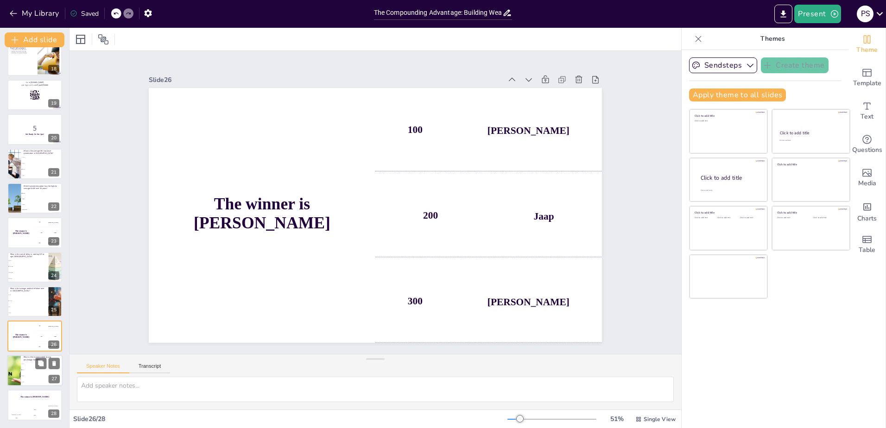
click at [25, 374] on li "15%" at bounding box center [42, 376] width 42 height 6
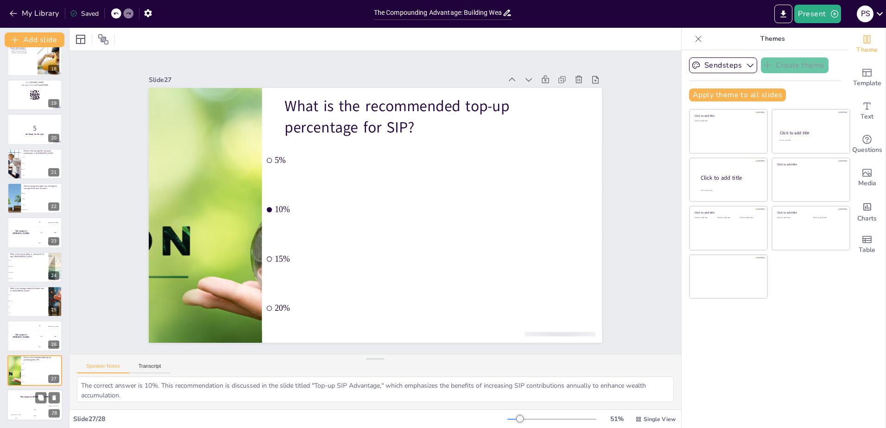
click at [21, 409] on div "Hasan 100" at bounding box center [16, 414] width 19 height 16
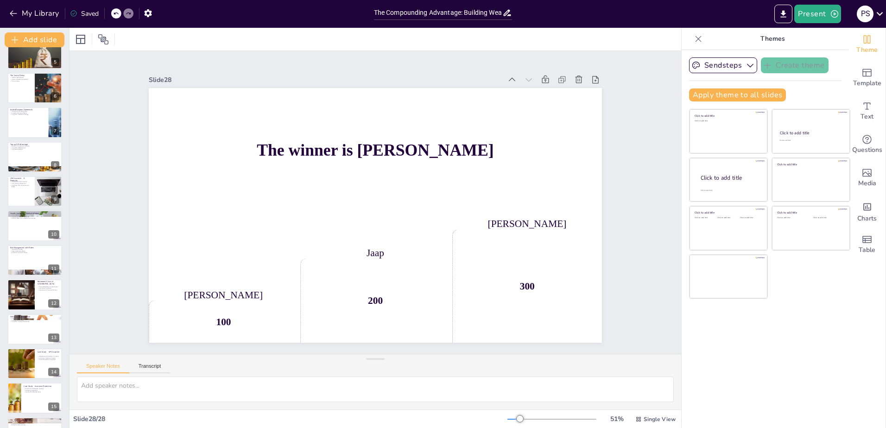
scroll to position [0, 0]
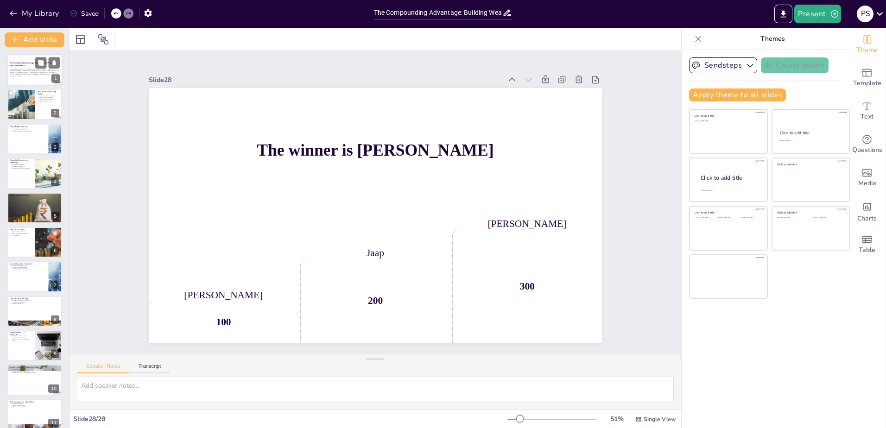
click at [26, 60] on div at bounding box center [35, 70] width 56 height 32
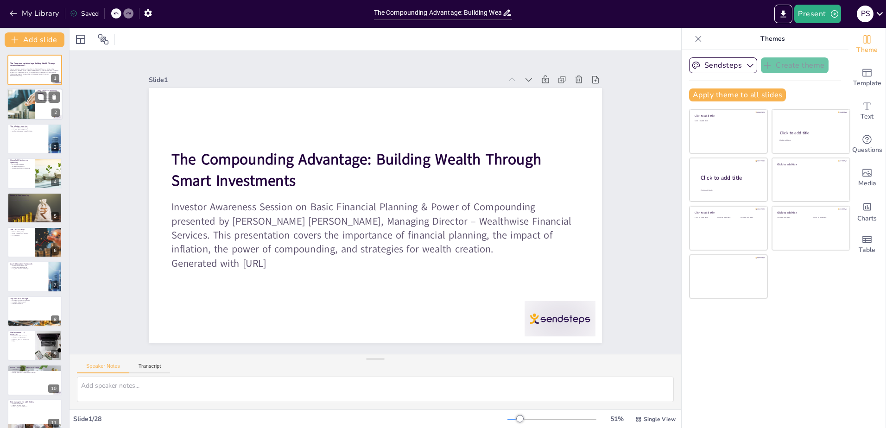
click at [18, 104] on div at bounding box center [20, 105] width 47 height 32
